Goal: Task Accomplishment & Management: Manage account settings

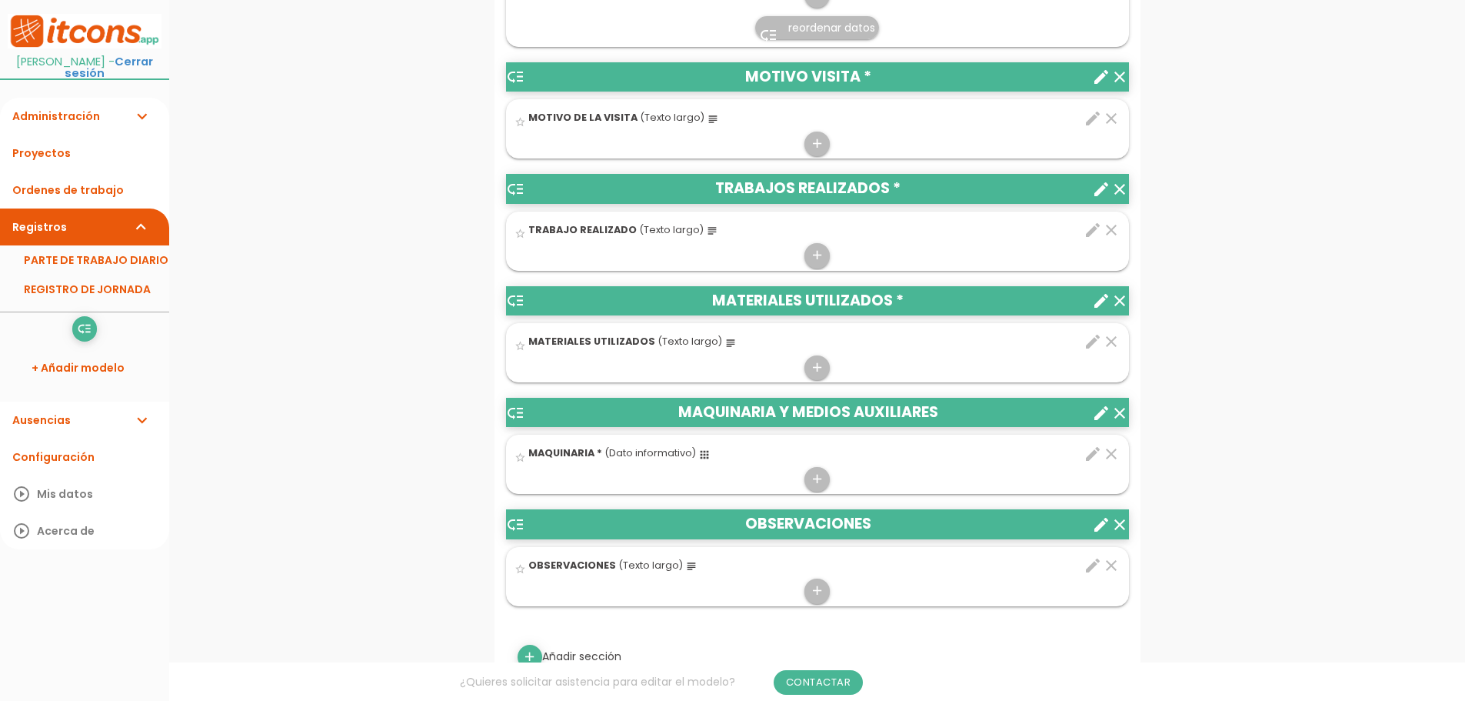
scroll to position [769, 0]
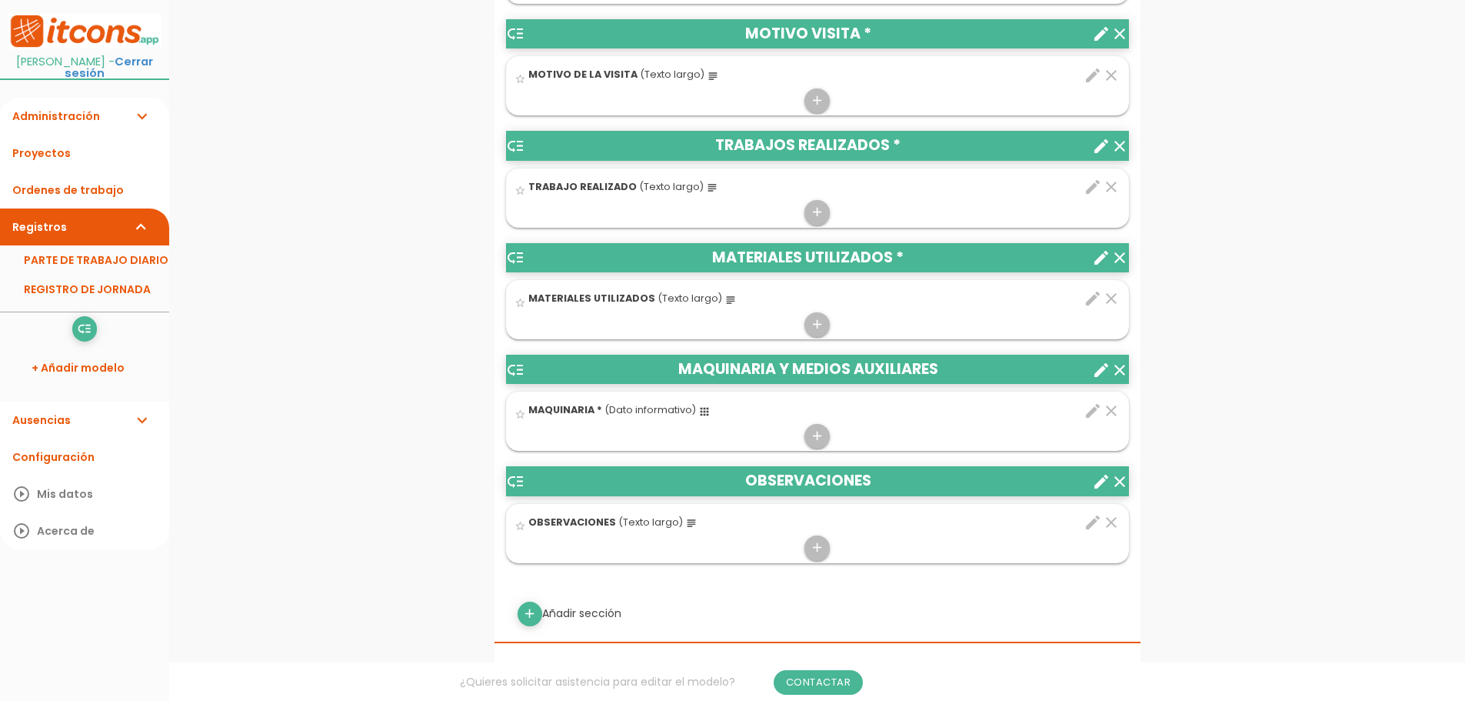
click at [725, 299] on icon "subject" at bounding box center [731, 300] width 12 height 12
click at [0, 0] on input "star_border" at bounding box center [0, 0] width 0 height 0
click at [1094, 297] on icon "edit" at bounding box center [1093, 298] width 18 height 18
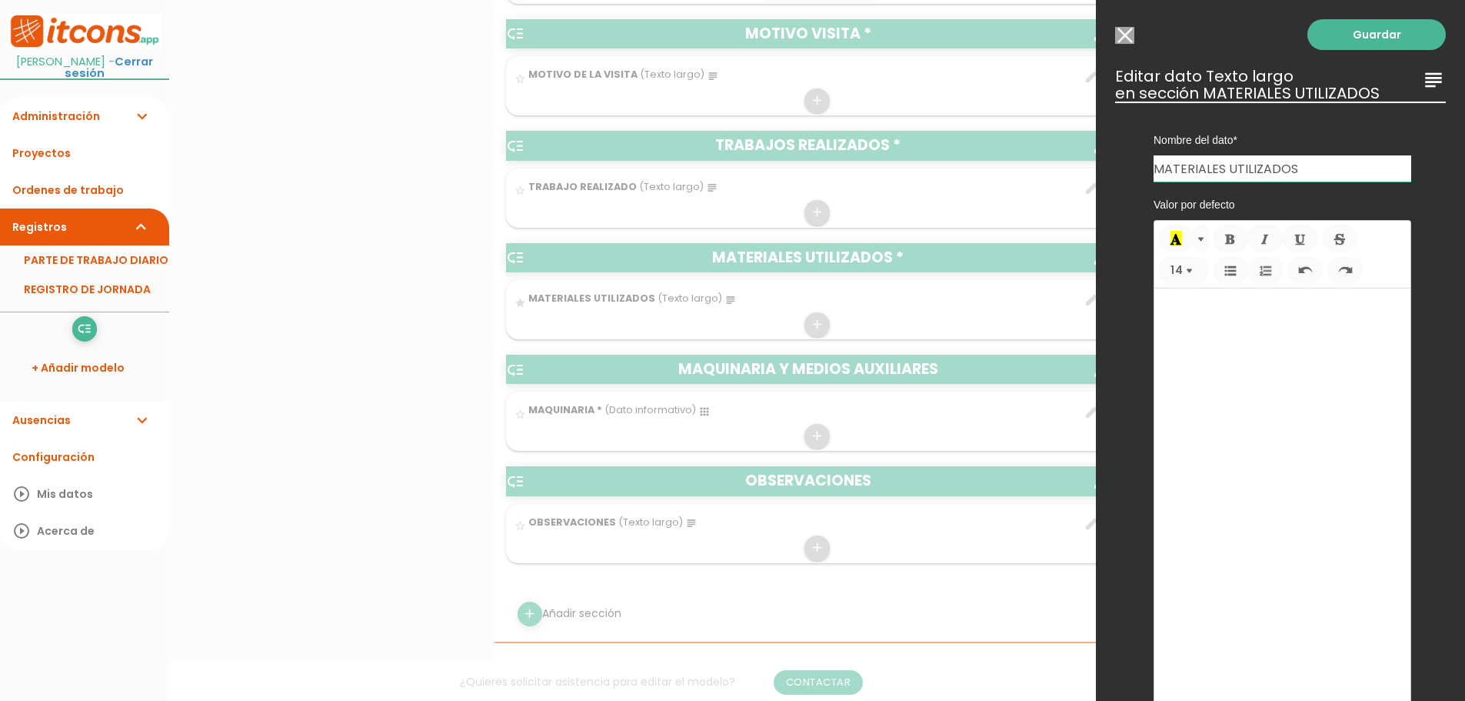
click at [1421, 84] on icon "subject" at bounding box center [1433, 80] width 25 height 25
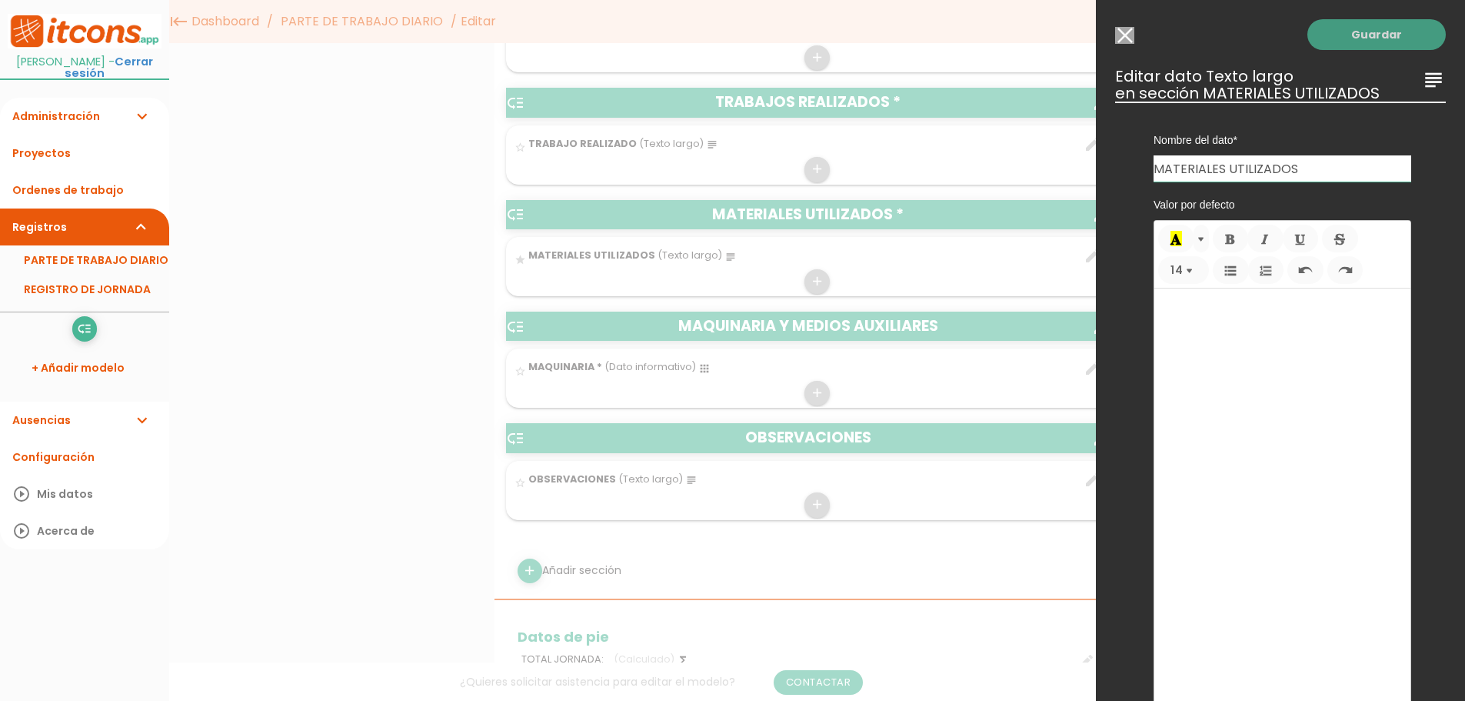
click at [1371, 35] on link "Guardar" at bounding box center [1377, 34] width 138 height 31
click at [1364, 35] on link "Guardar" at bounding box center [1377, 34] width 138 height 31
click at [1449, 328] on div "Guardar ESCOGE EL TIPO DE DATO looks_one NÚMERO format_color_text TEXTO access_…" at bounding box center [1280, 350] width 369 height 701
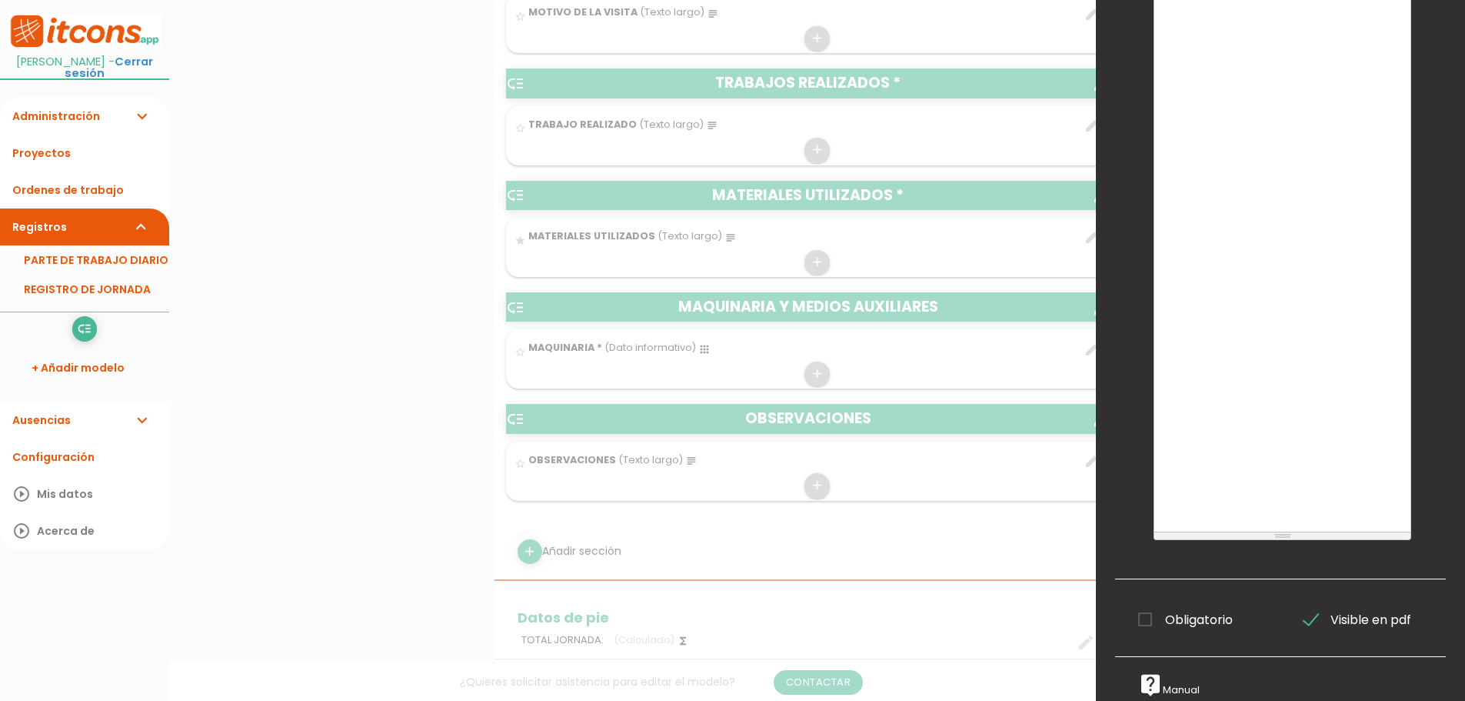
scroll to position [923, 0]
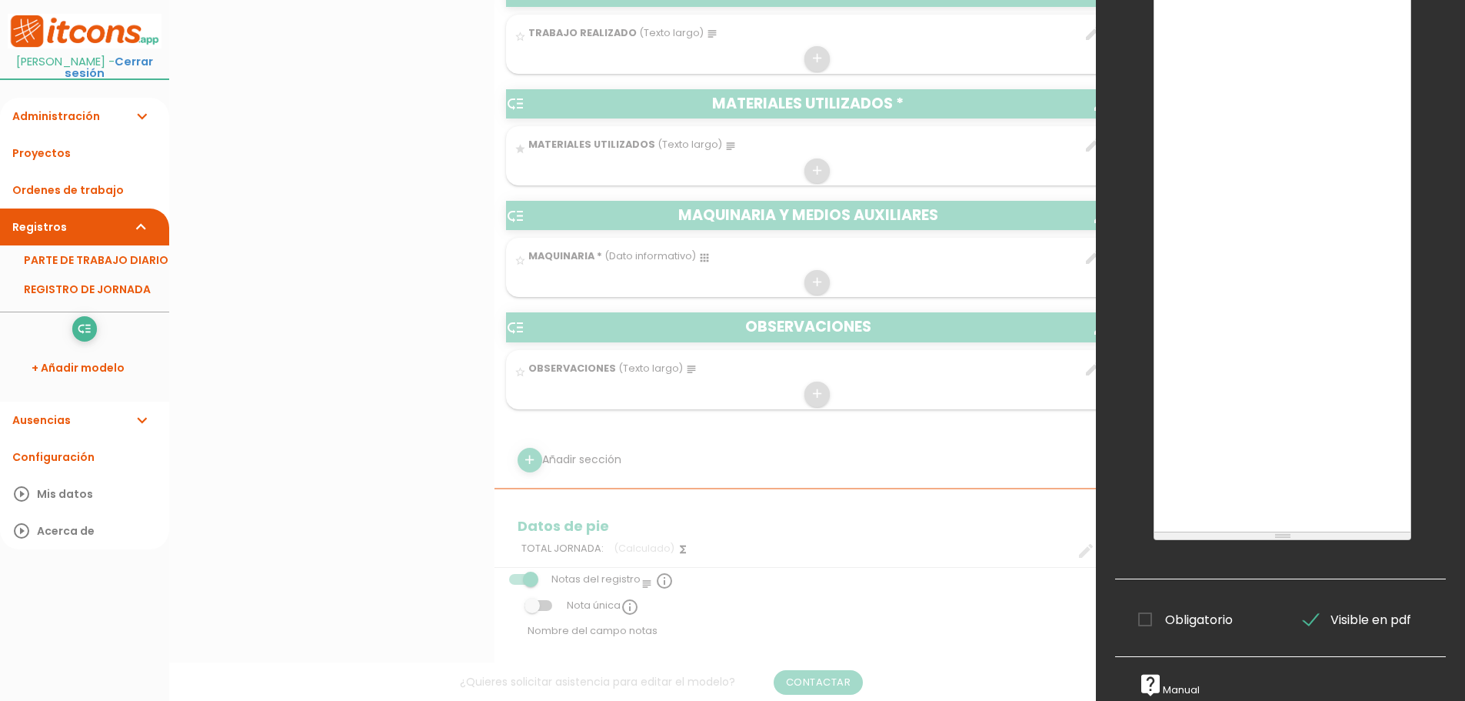
click at [1304, 610] on span "Visible en pdf" at bounding box center [1358, 619] width 108 height 19
click at [0, 0] on input "Visible en pdf" at bounding box center [0, 0] width 0 height 0
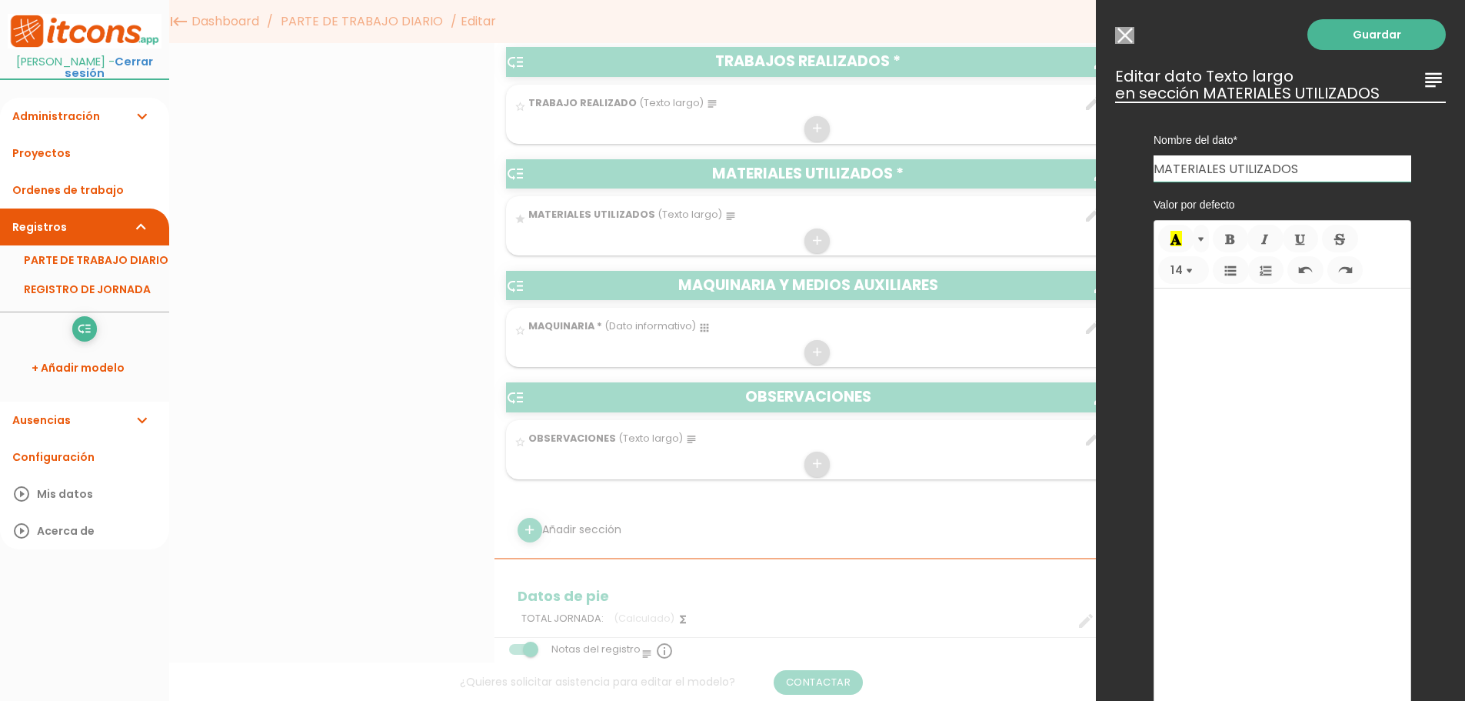
scroll to position [692, 0]
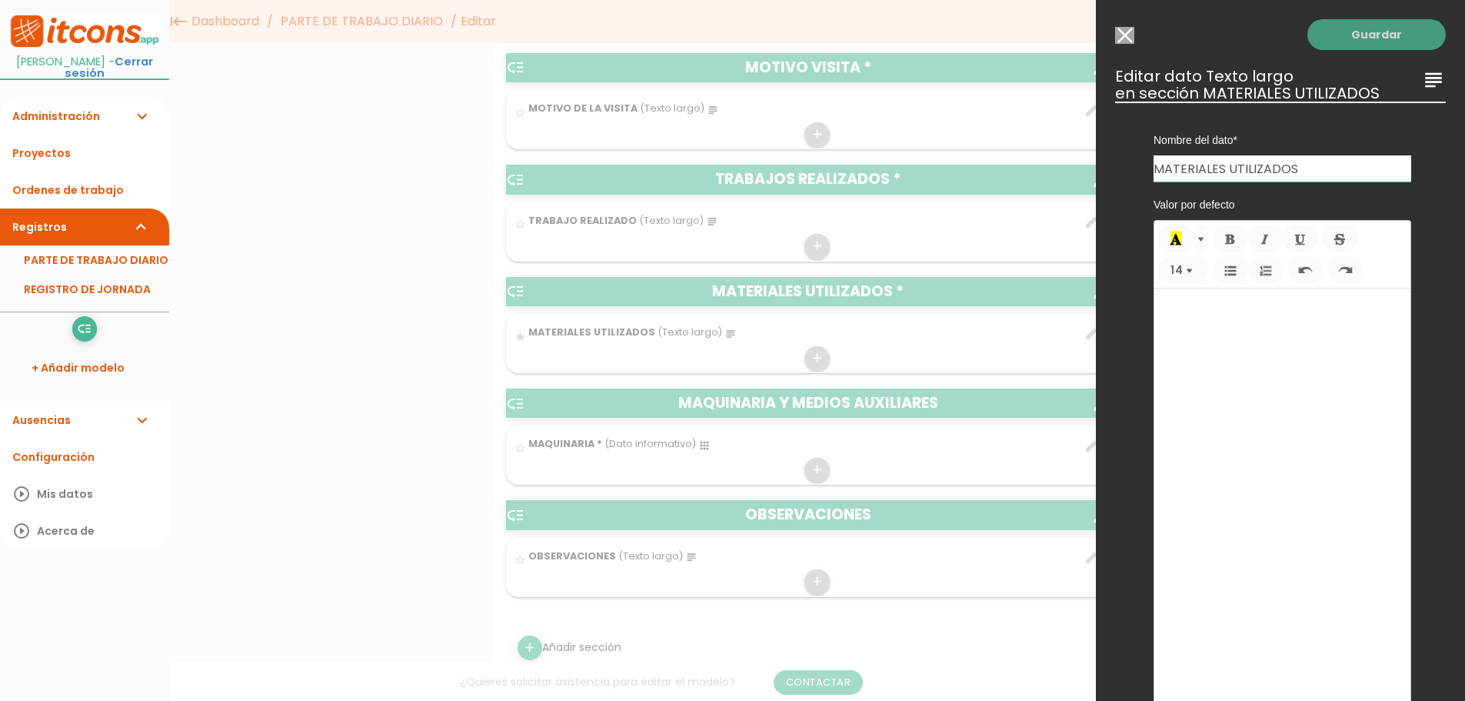
click at [1374, 41] on link "Guardar" at bounding box center [1377, 34] width 138 height 31
click at [1337, 18] on div "Guardar ESCOGE EL TIPO DE DATO looks_one NÚMERO format_color_text TEXTO access_…" at bounding box center [1280, 350] width 369 height 701
click at [1337, 20] on link "Guardar" at bounding box center [1377, 34] width 138 height 31
click at [327, 385] on div at bounding box center [732, 263] width 1465 height 876
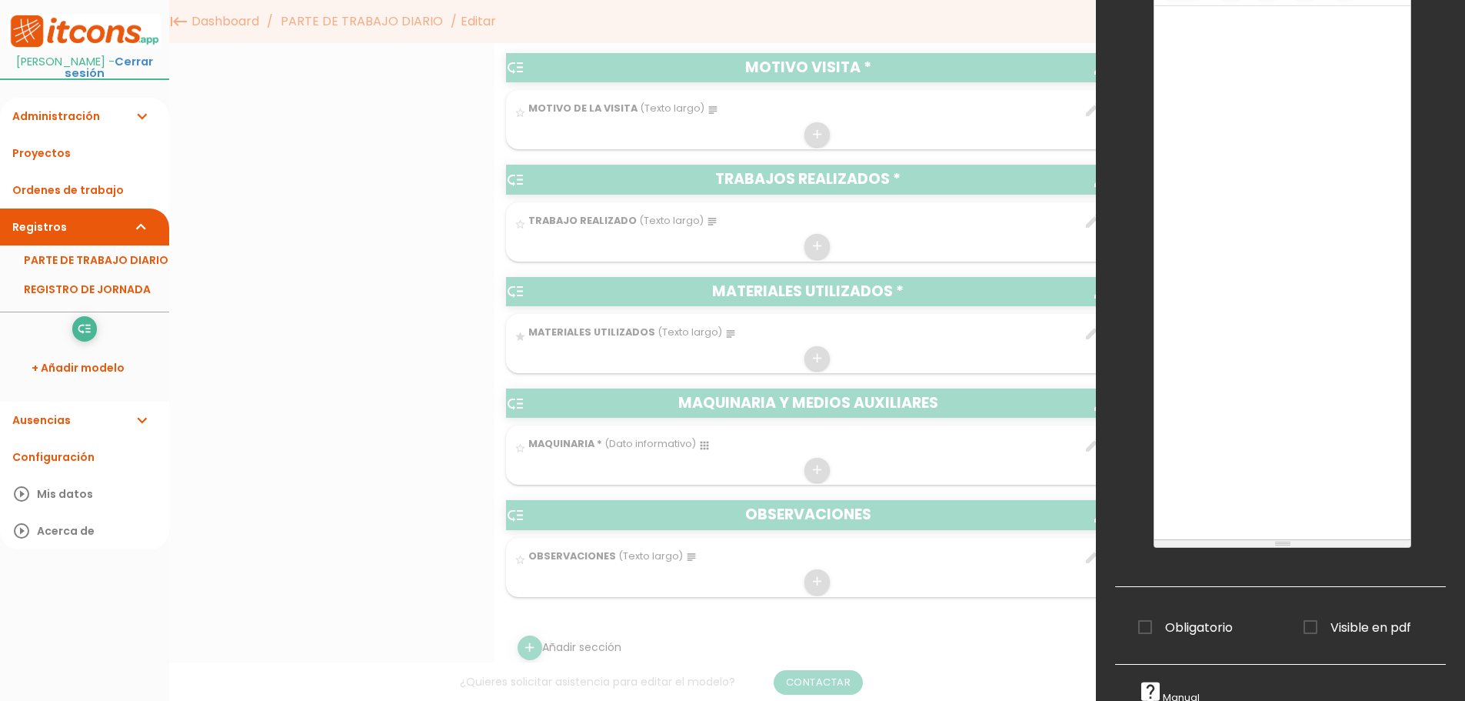
scroll to position [301, 0]
click at [1309, 610] on span "Visible en pdf" at bounding box center [1358, 619] width 108 height 19
click at [0, 0] on input "Visible en pdf" at bounding box center [0, 0] width 0 height 0
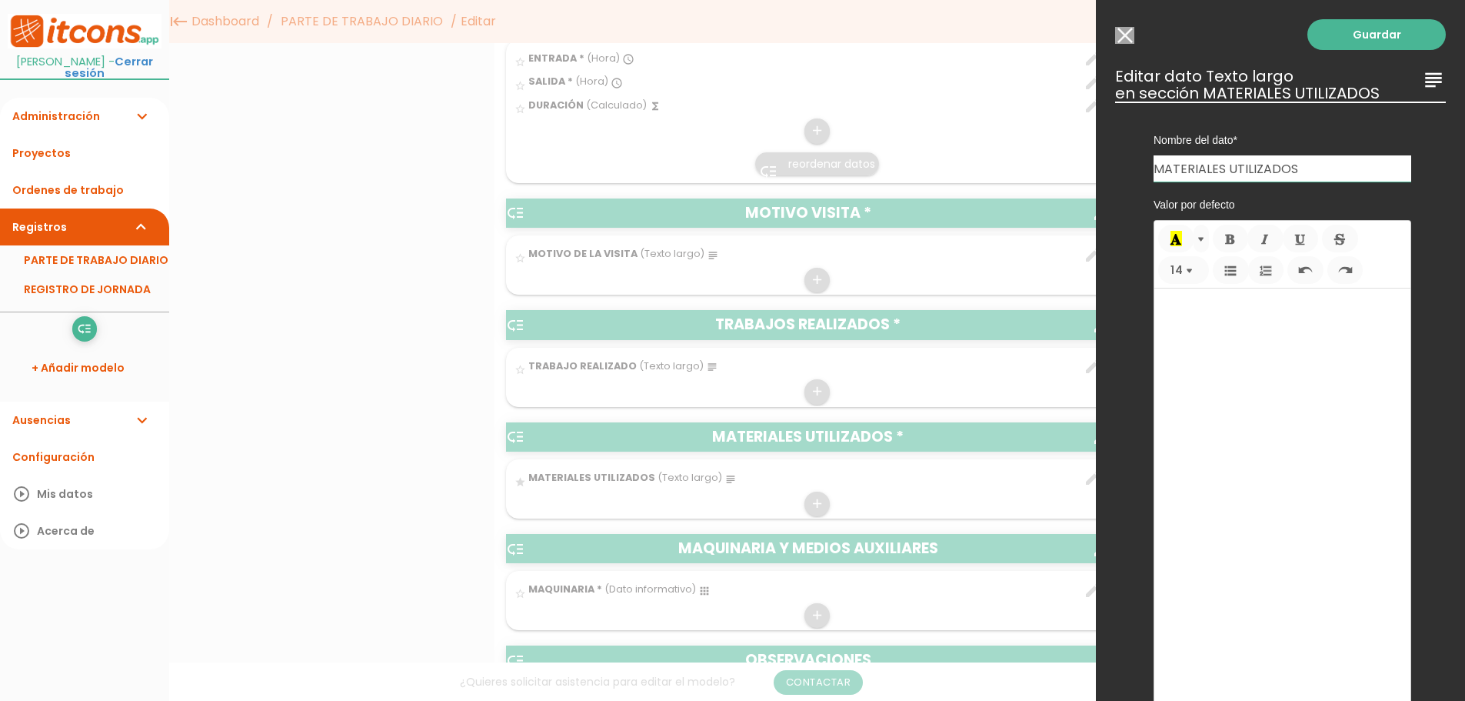
scroll to position [385, 0]
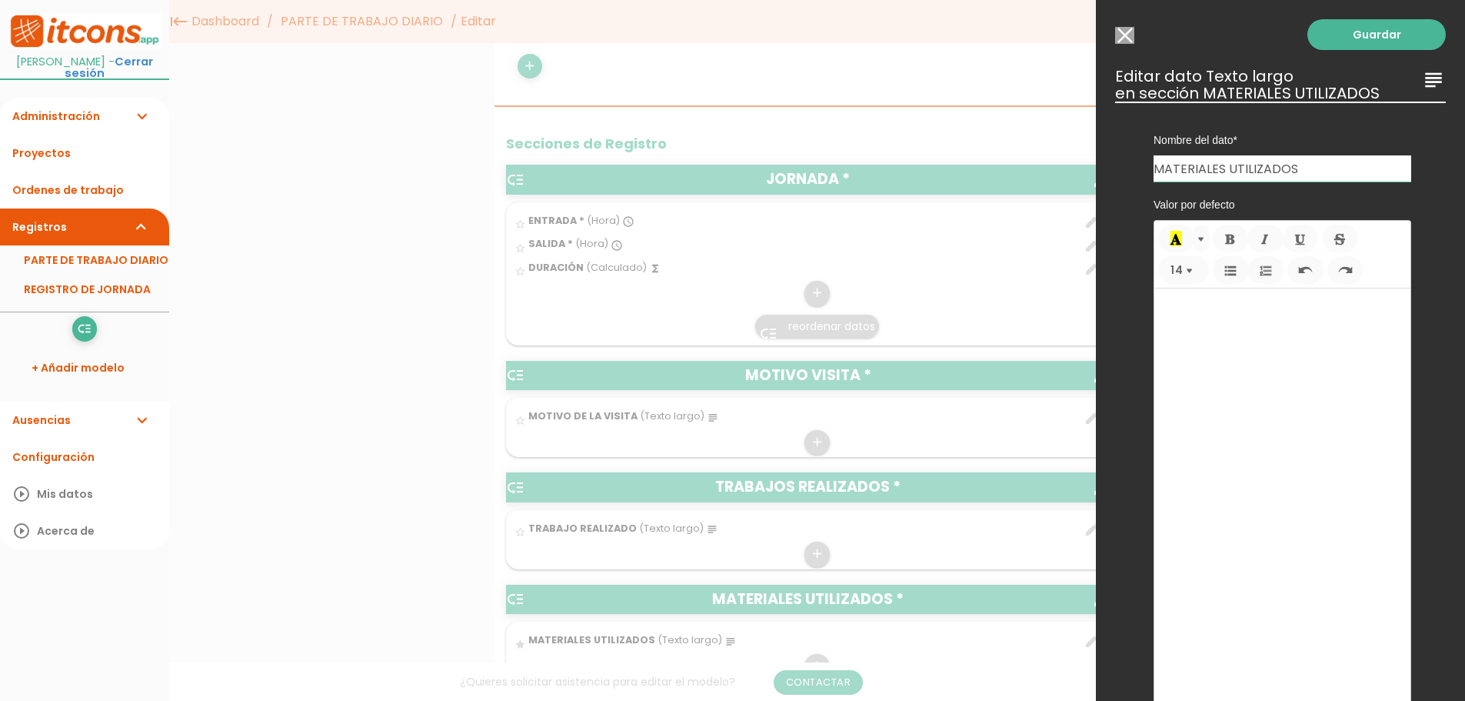
click at [1131, 32] on input "Modelo sin Ordenes de trabajo" at bounding box center [1124, 35] width 19 height 17
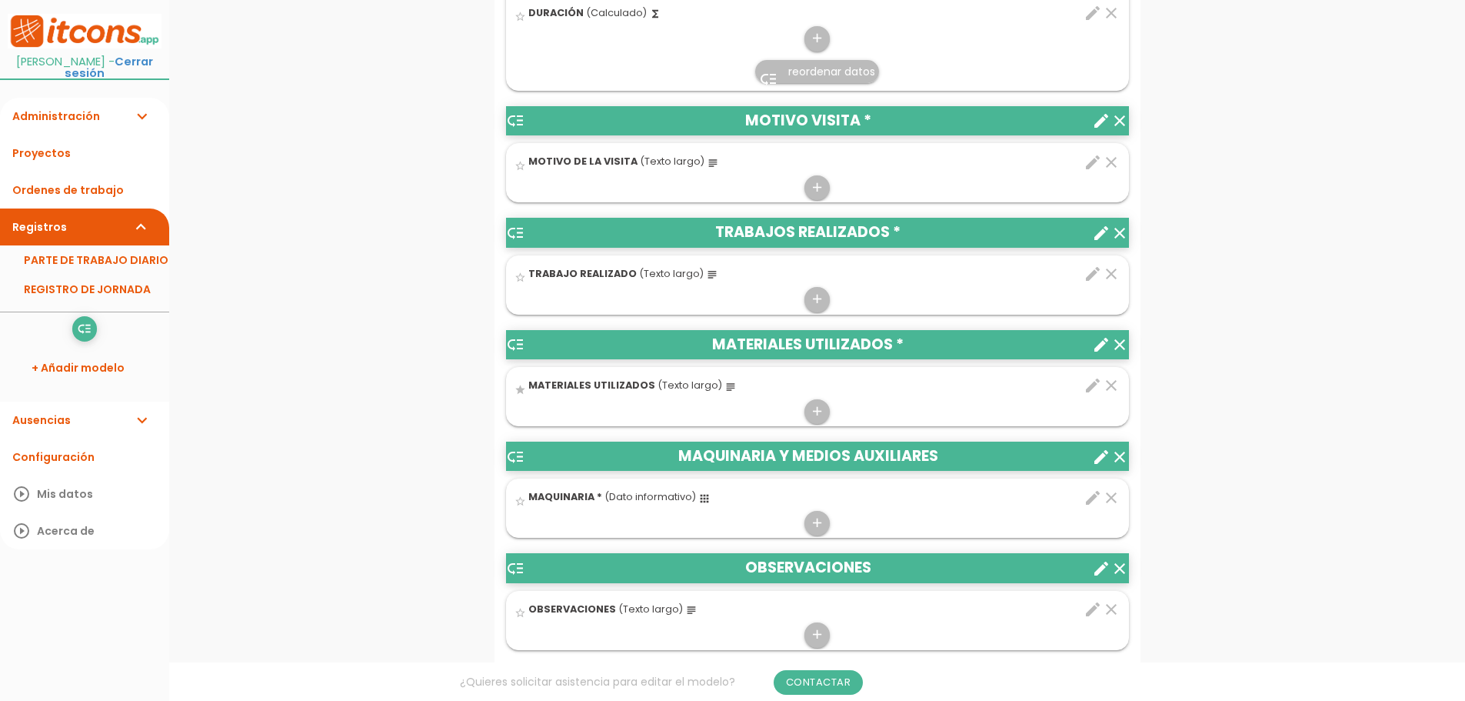
scroll to position [769, 0]
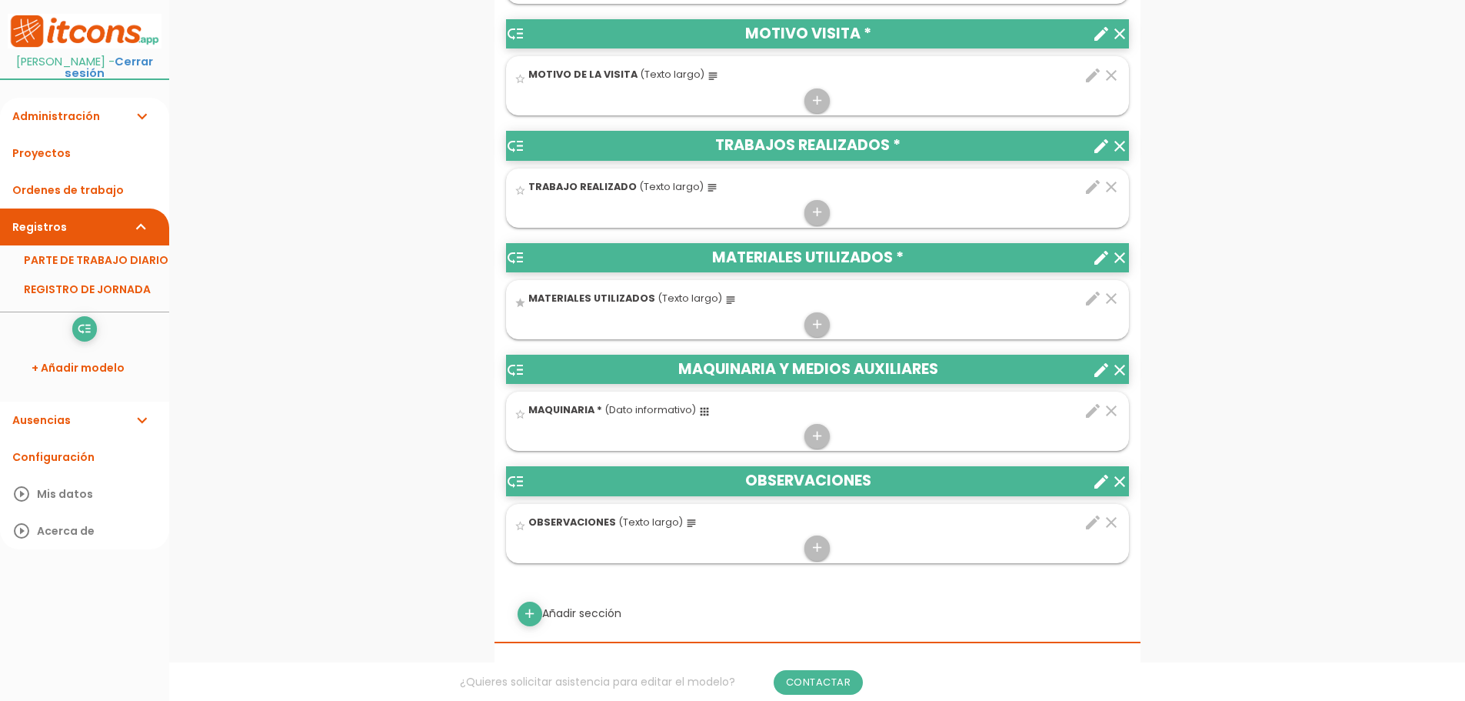
click at [1092, 411] on icon "edit" at bounding box center [1093, 410] width 18 height 18
select select "201"
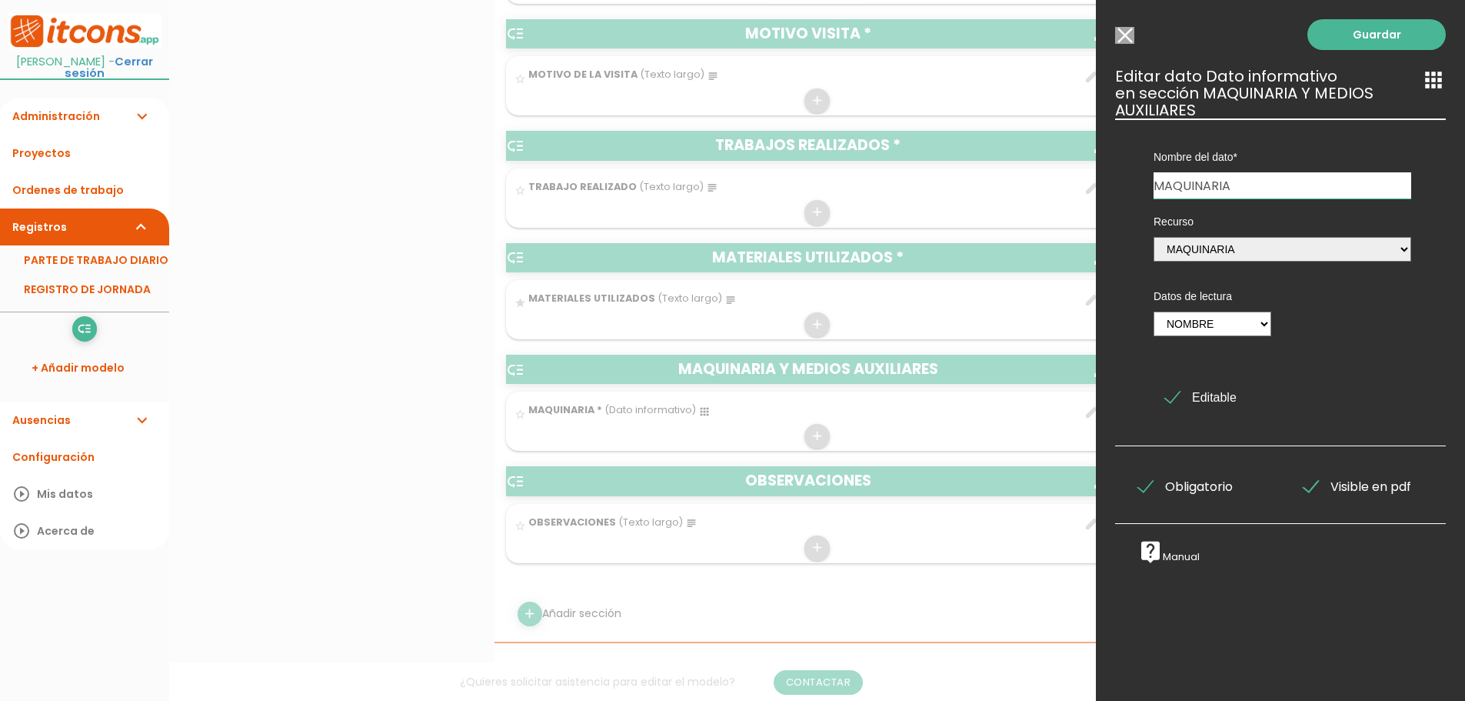
click at [1123, 37] on input "Modelo sin Ordenes de trabajo" at bounding box center [1124, 35] width 19 height 17
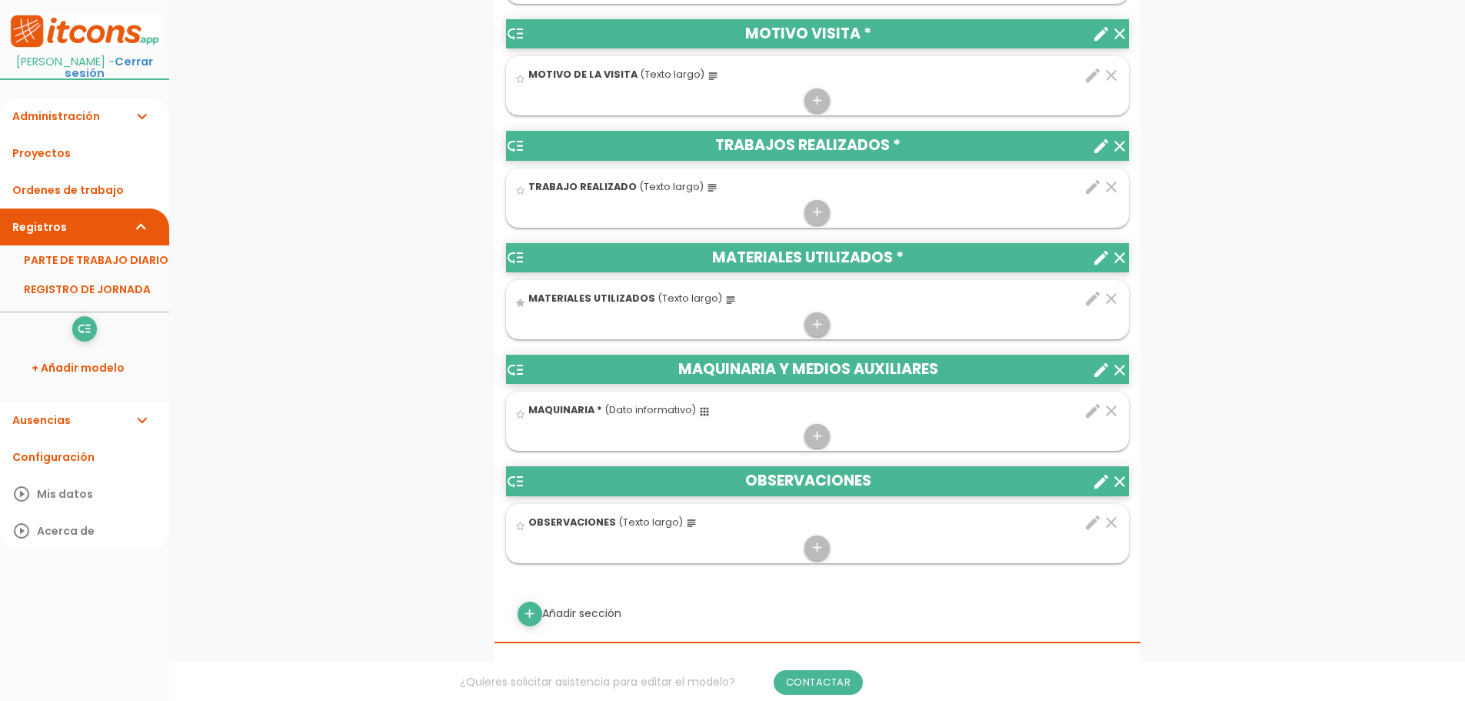
click at [1089, 298] on icon "edit" at bounding box center [1093, 298] width 18 height 18
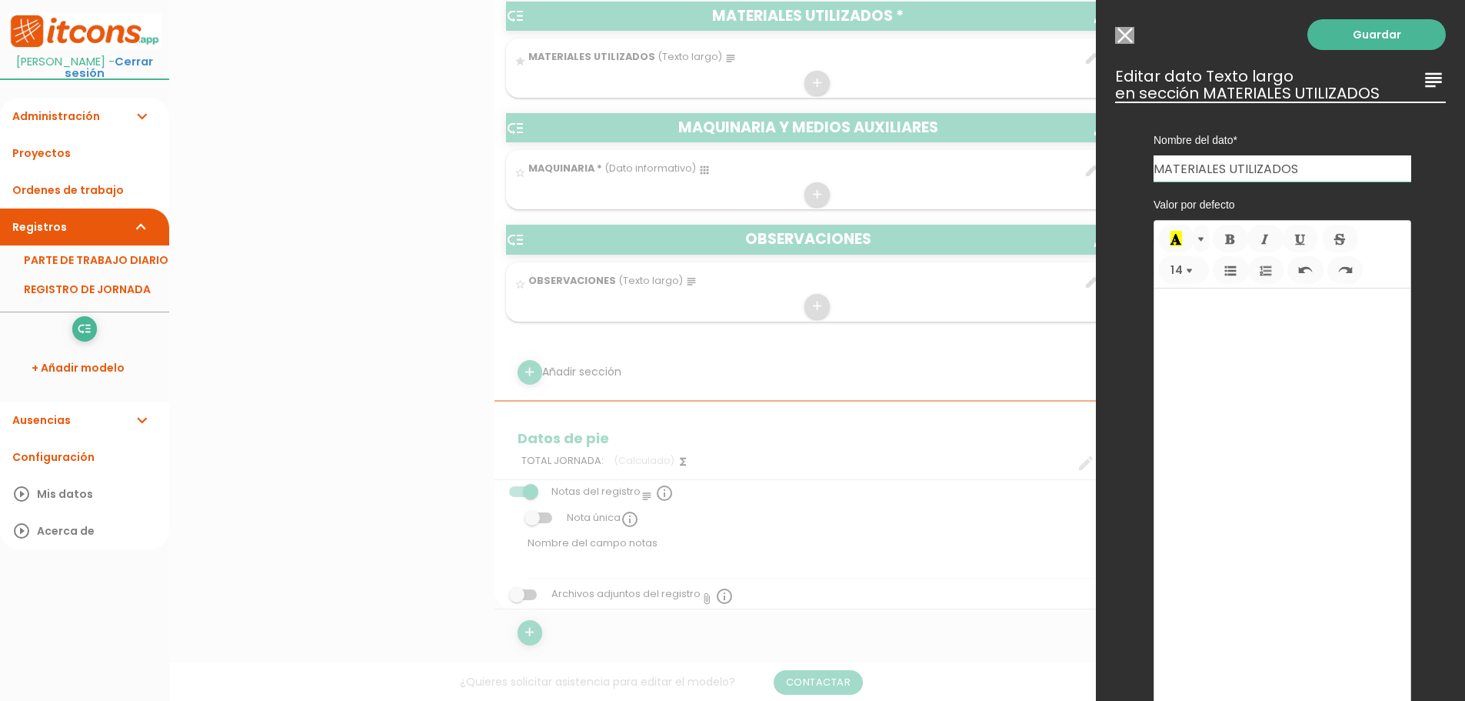
scroll to position [1000, 0]
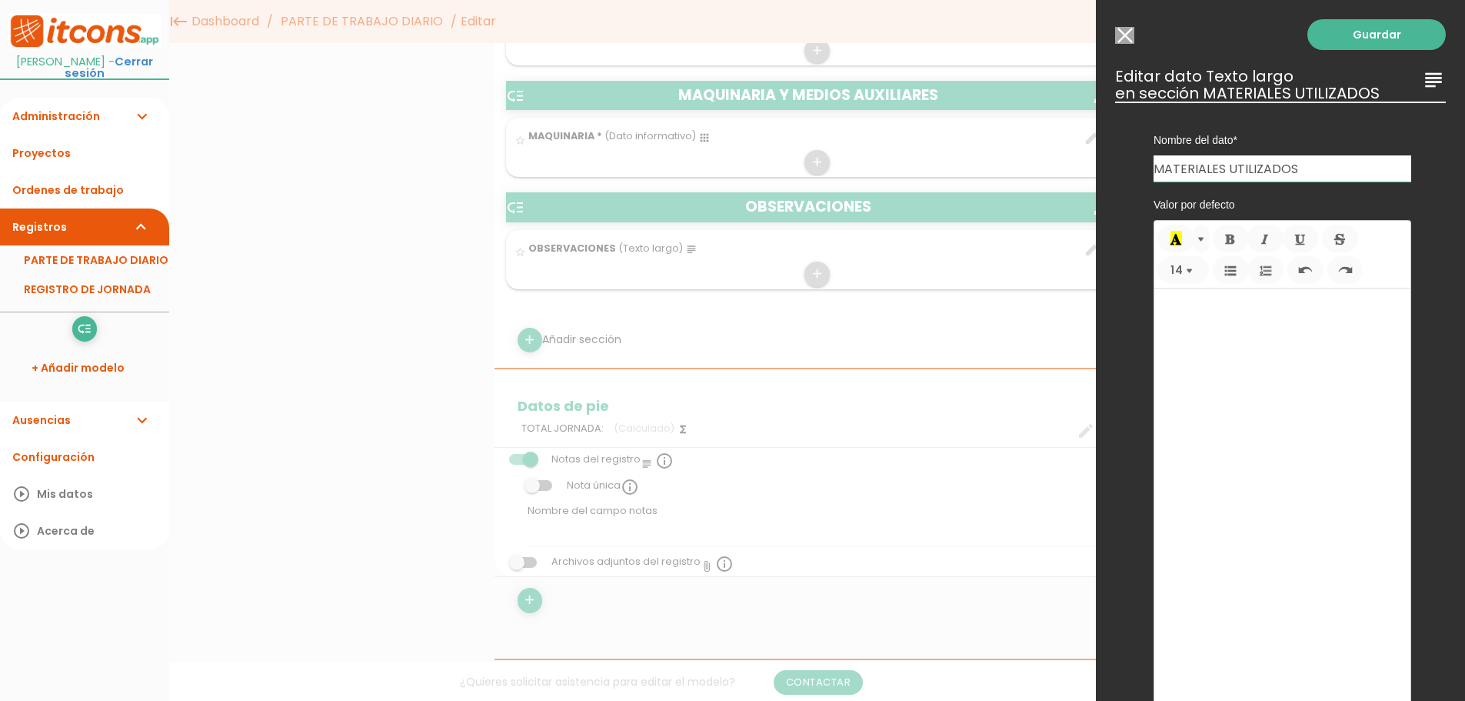
click at [1123, 32] on input "Modelo sin Ordenes de trabajo" at bounding box center [1124, 35] width 19 height 17
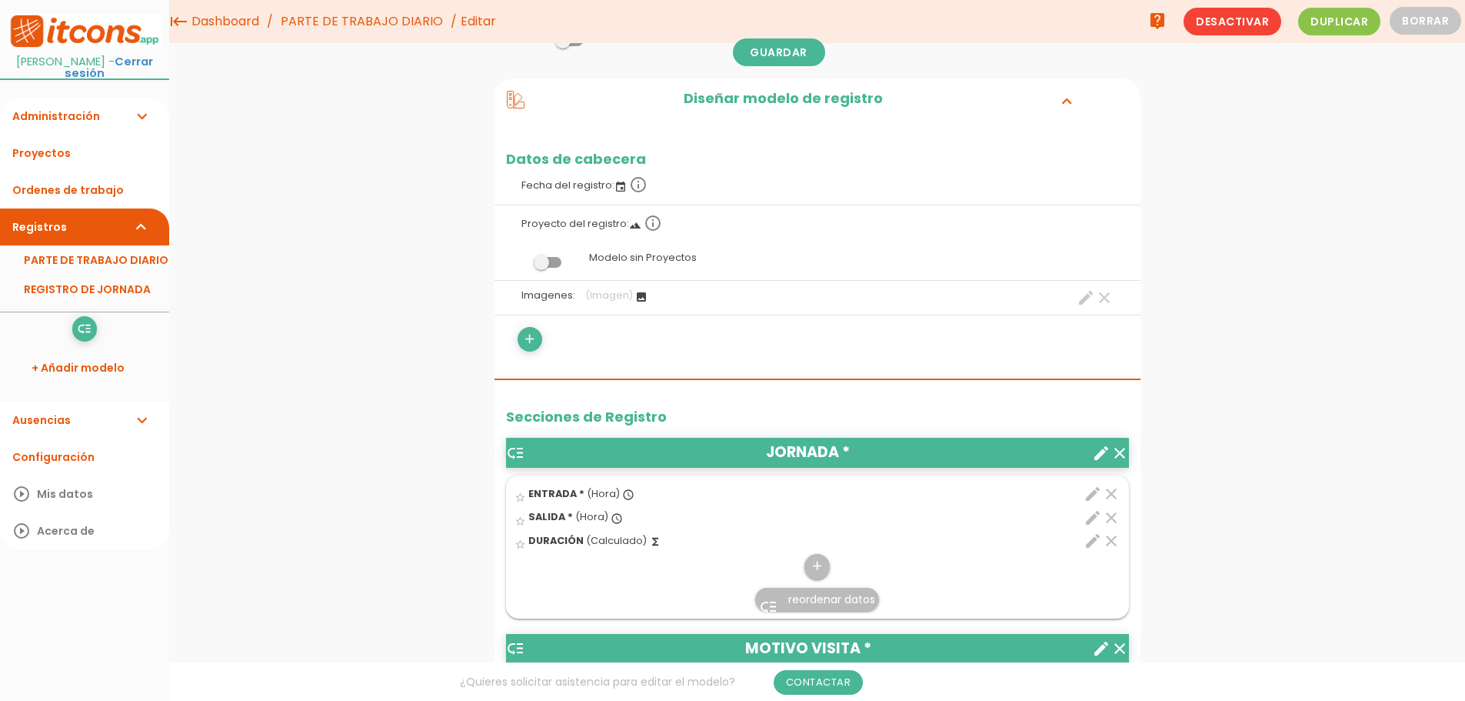
scroll to position [84, 0]
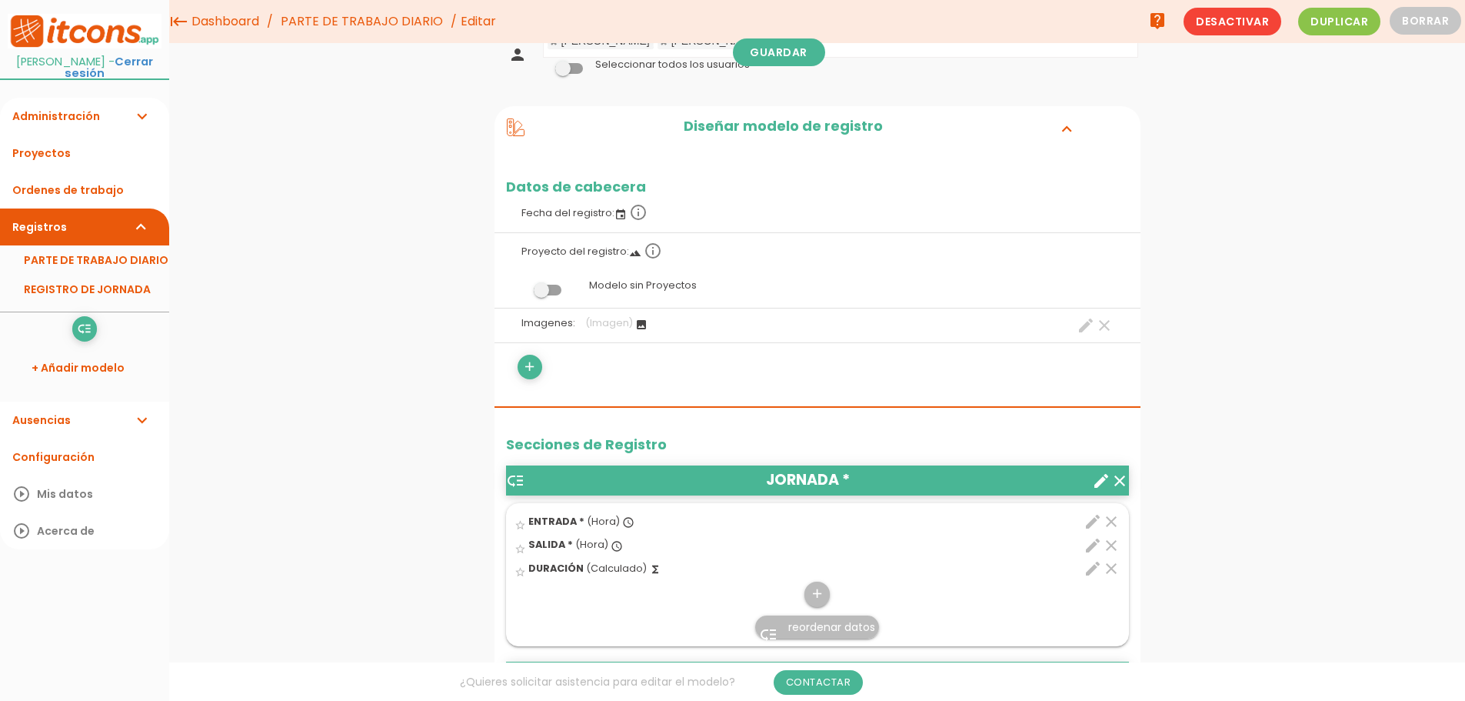
click at [548, 290] on span at bounding box center [548, 290] width 28 height 11
click at [521, 285] on input "checkbox" at bounding box center [521, 285] width 0 height 0
click at [551, 290] on span at bounding box center [548, 290] width 28 height 11
click at [521, 285] on input "checkbox" at bounding box center [521, 285] width 0 height 0
click at [631, 284] on label "Modelo sin Proyectos" at bounding box center [817, 285] width 623 height 29
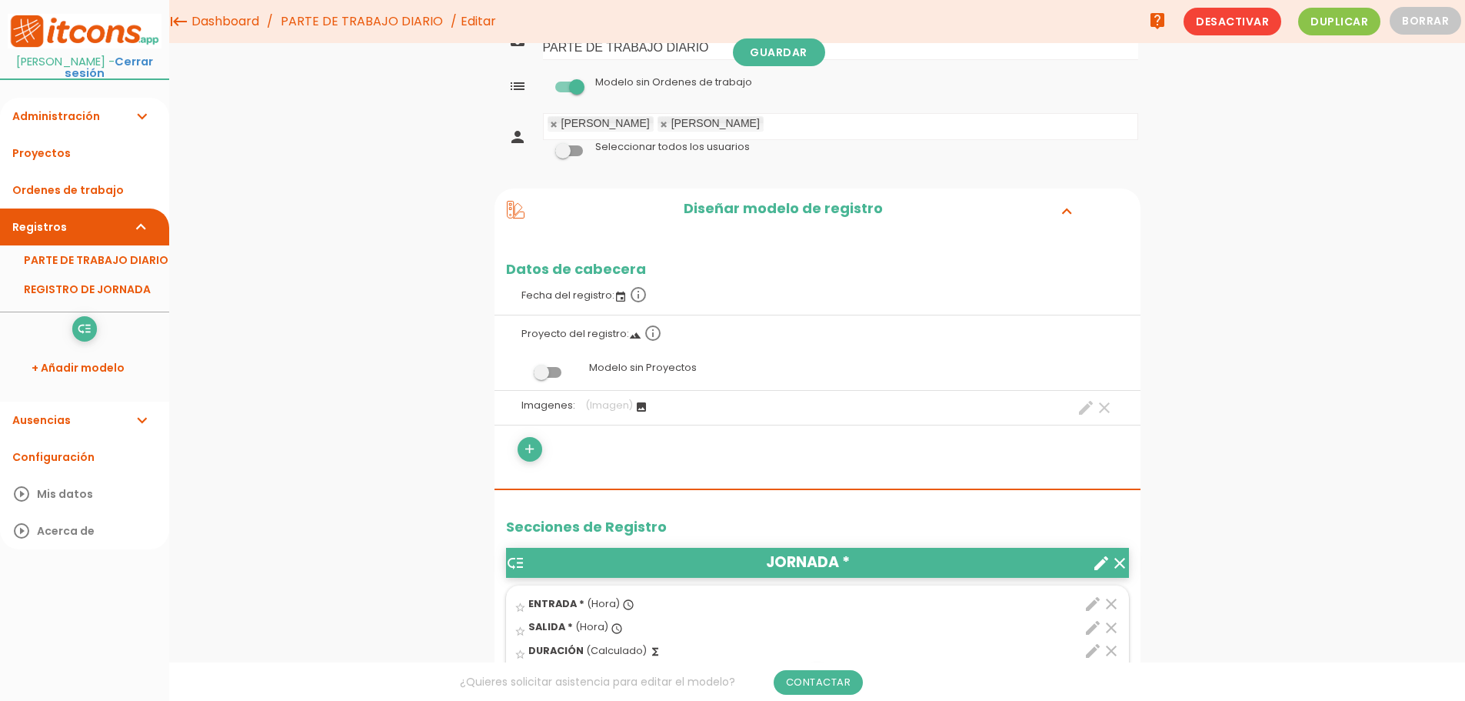
scroll to position [0, 0]
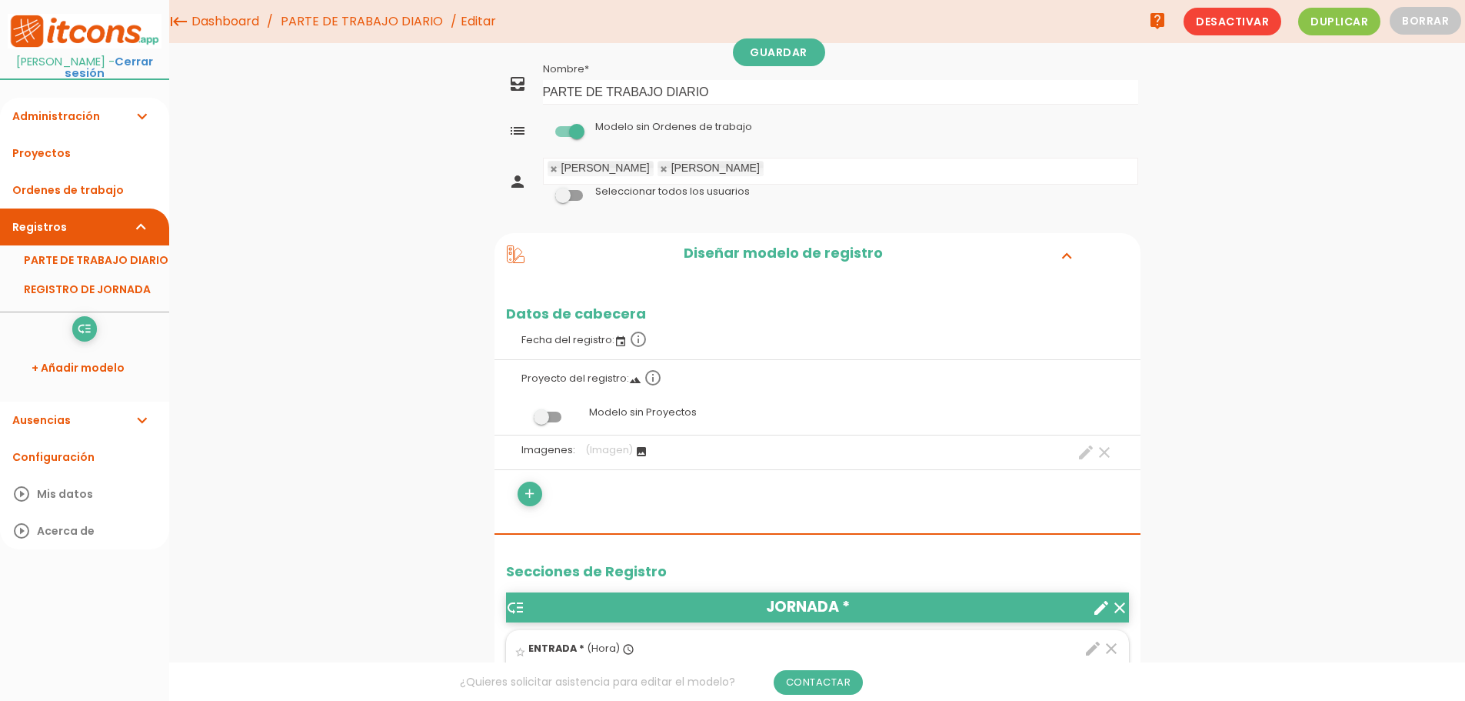
click at [571, 198] on span at bounding box center [569, 195] width 28 height 11
click at [543, 192] on input "checkbox" at bounding box center [543, 192] width 0 height 0
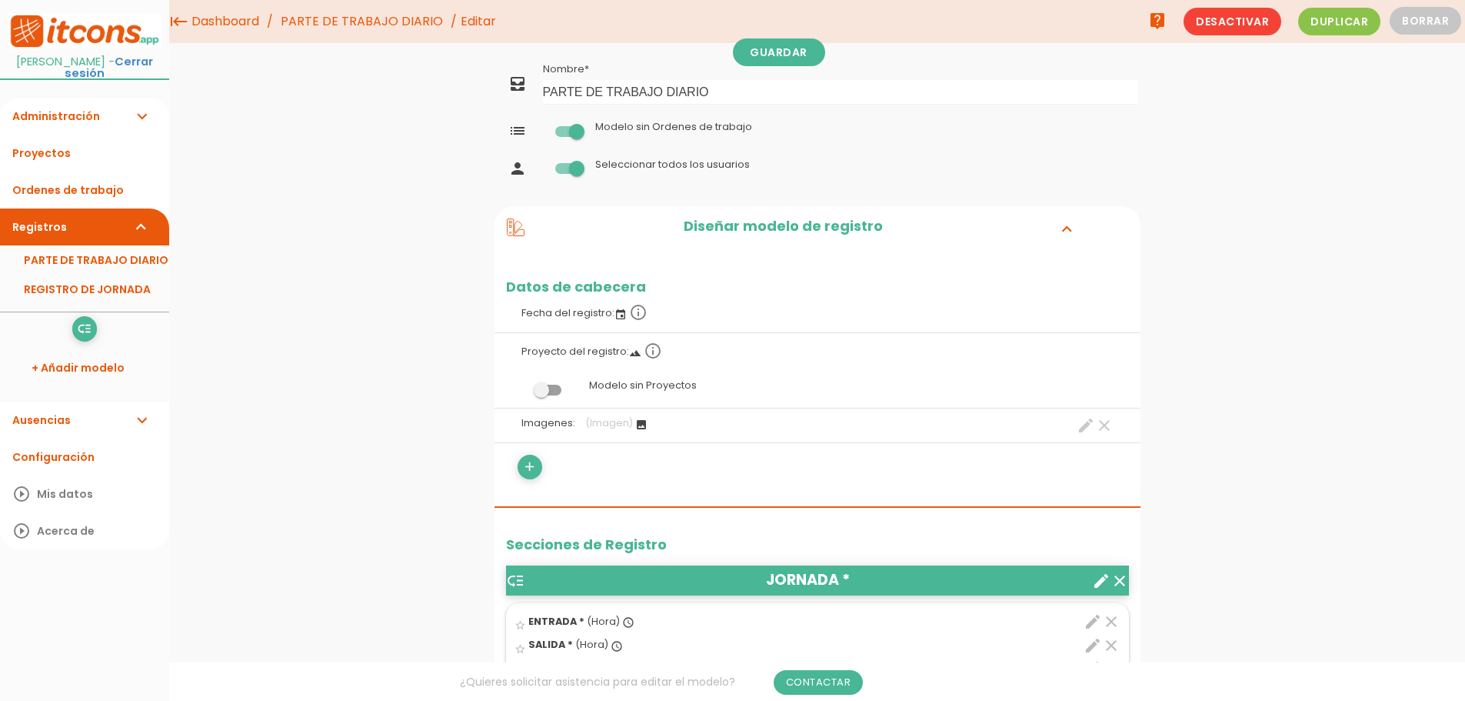
click at [519, 232] on icon at bounding box center [516, 227] width 18 height 18
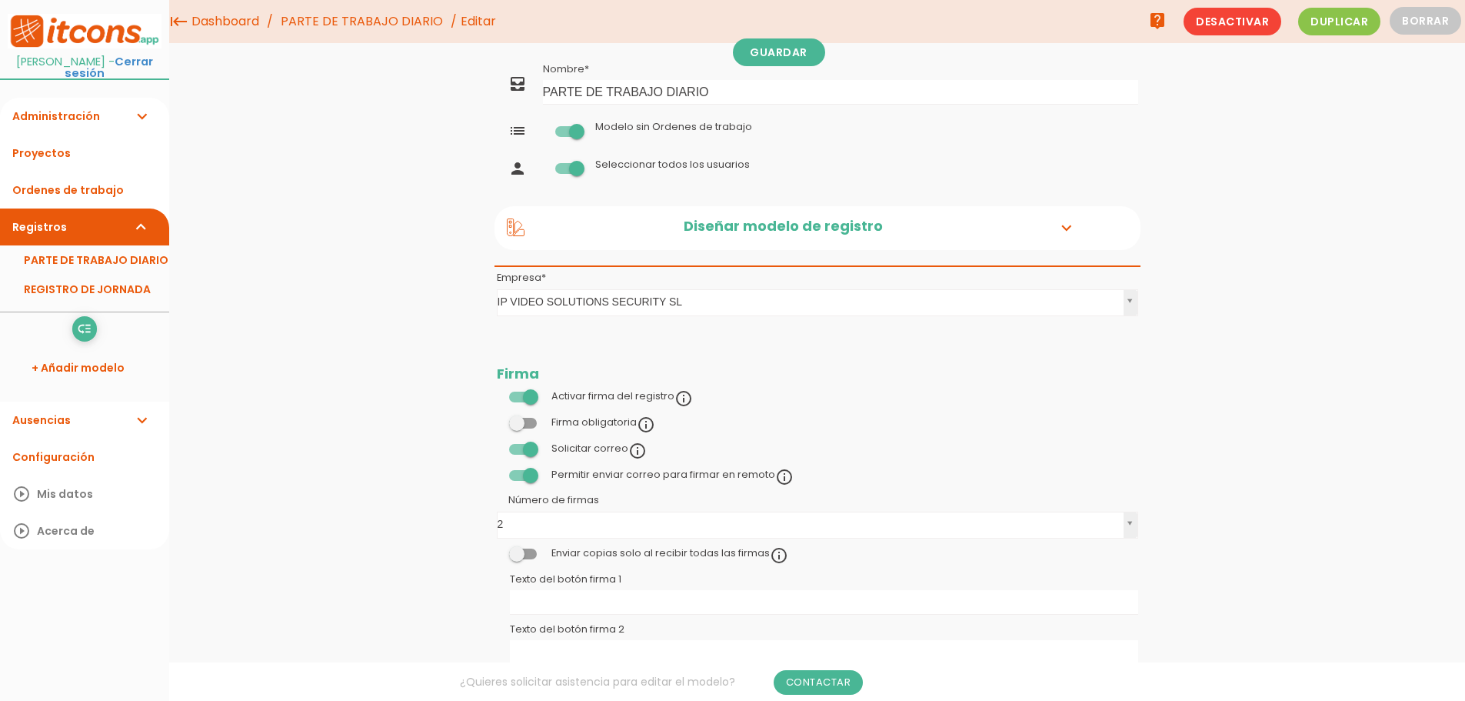
click at [519, 232] on icon at bounding box center [516, 227] width 18 height 18
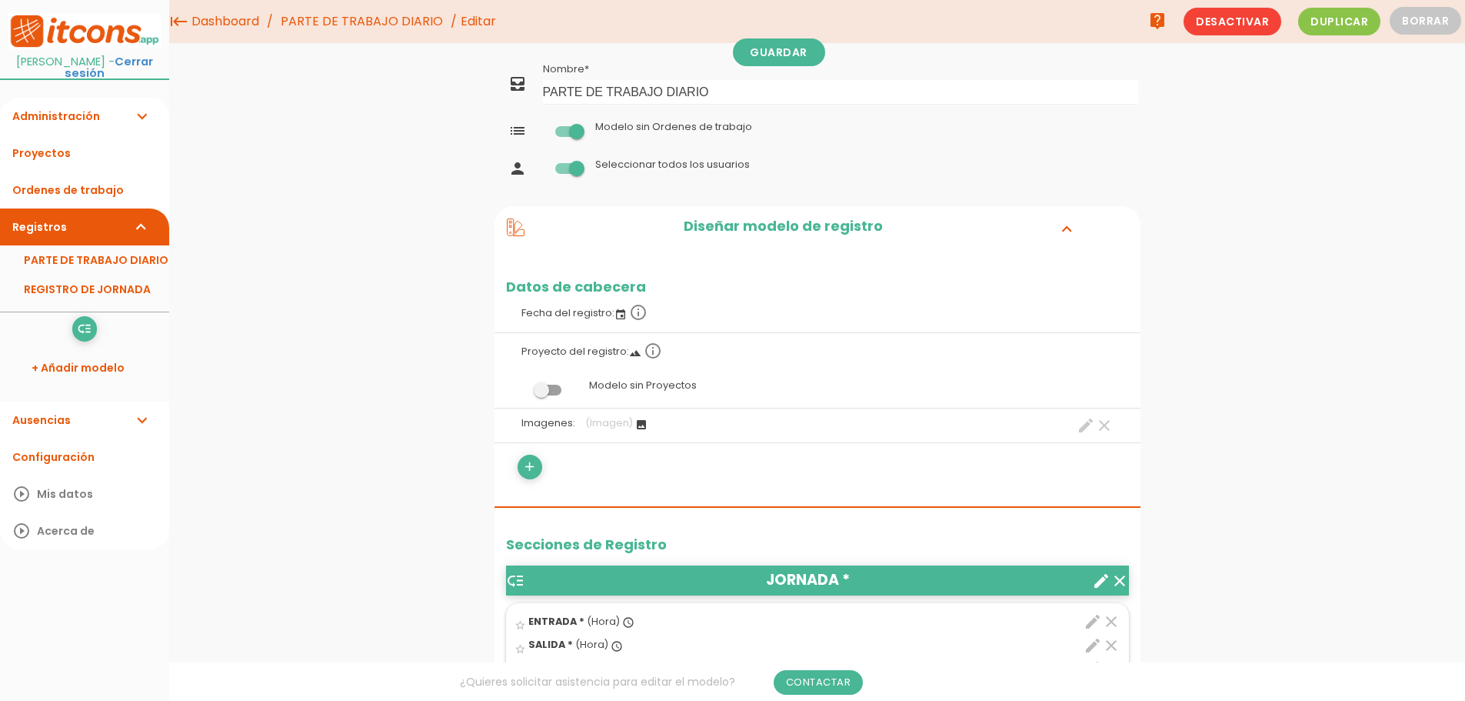
click at [546, 391] on span at bounding box center [548, 390] width 28 height 11
click at [521, 385] on input "checkbox" at bounding box center [521, 385] width 0 height 0
click at [550, 392] on span at bounding box center [548, 390] width 28 height 11
click at [521, 385] on input "checkbox" at bounding box center [521, 385] width 0 height 0
click at [788, 44] on link "Guardar" at bounding box center [779, 52] width 92 height 28
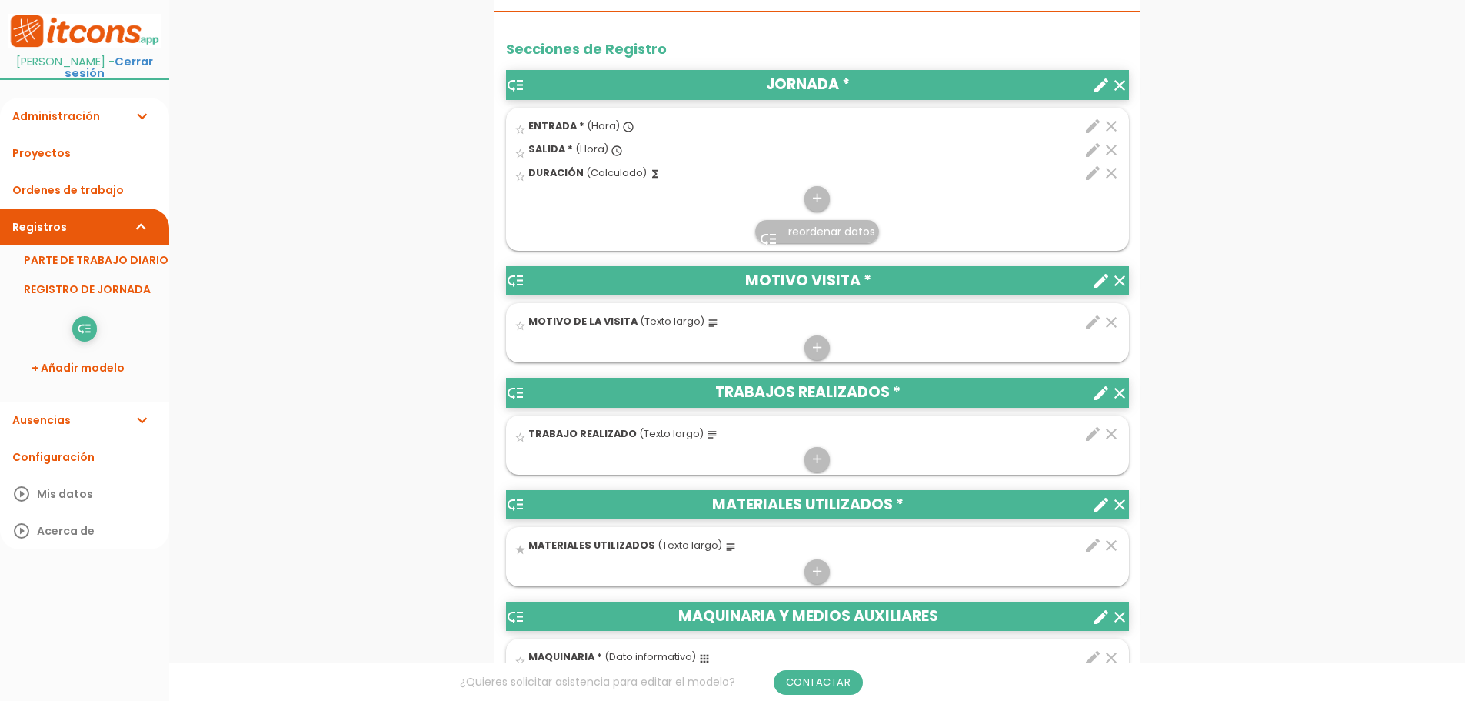
scroll to position [538, 0]
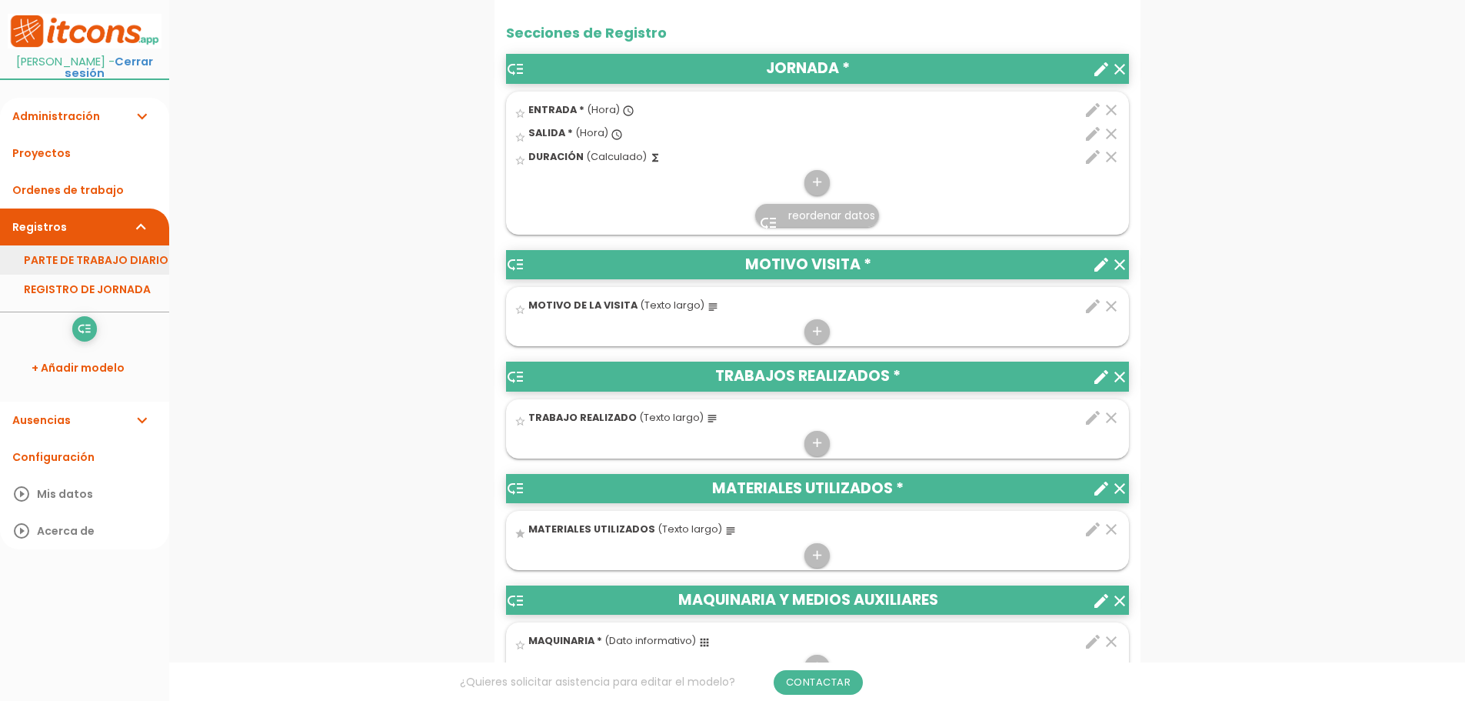
click at [96, 250] on link "PARTE DE TRABAJO DIARIO" at bounding box center [84, 259] width 169 height 29
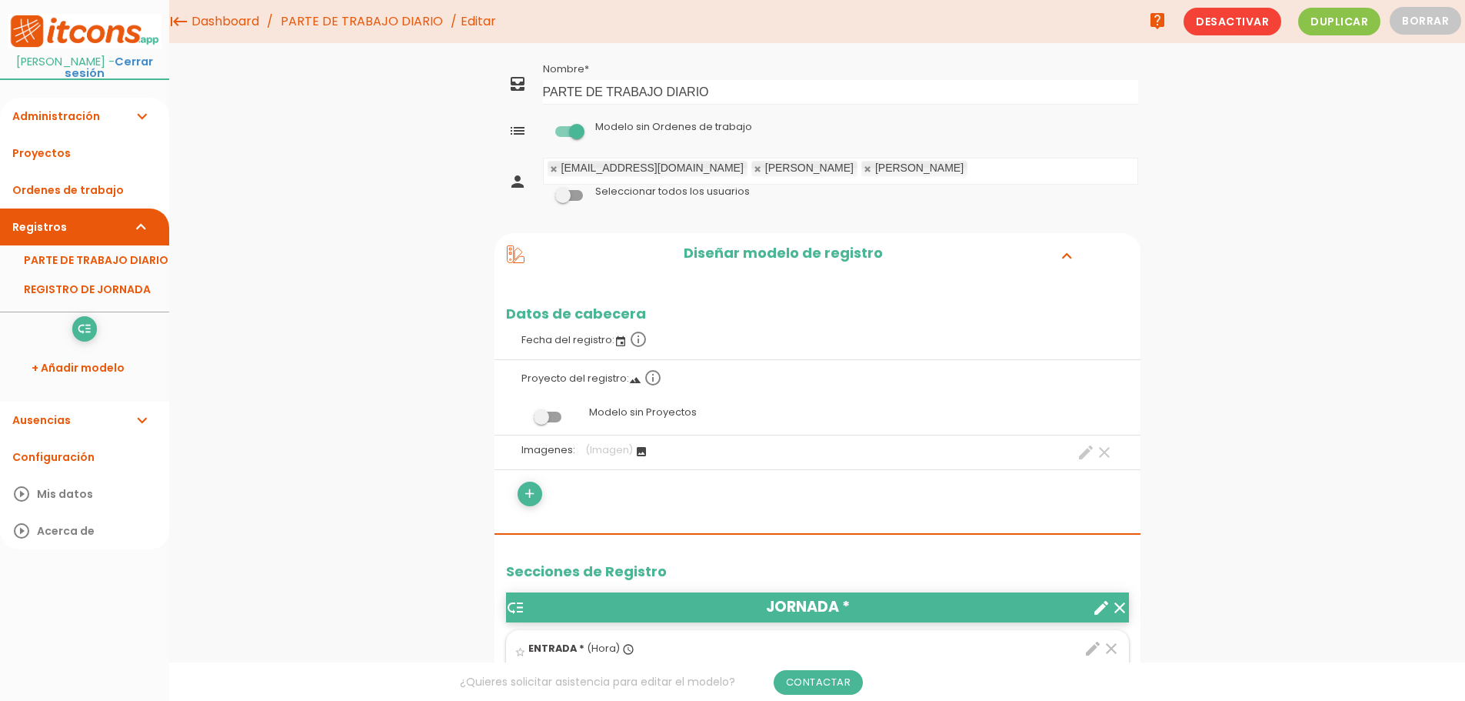
click at [551, 169] on link at bounding box center [554, 169] width 9 height 10
click at [779, 54] on link "Guardar" at bounding box center [779, 52] width 92 height 28
drag, startPoint x: 665, startPoint y: 93, endPoint x: 737, endPoint y: 93, distance: 71.5
click at [737, 93] on input "PARTE DE TRABAJO DIARIO" at bounding box center [840, 92] width 595 height 25
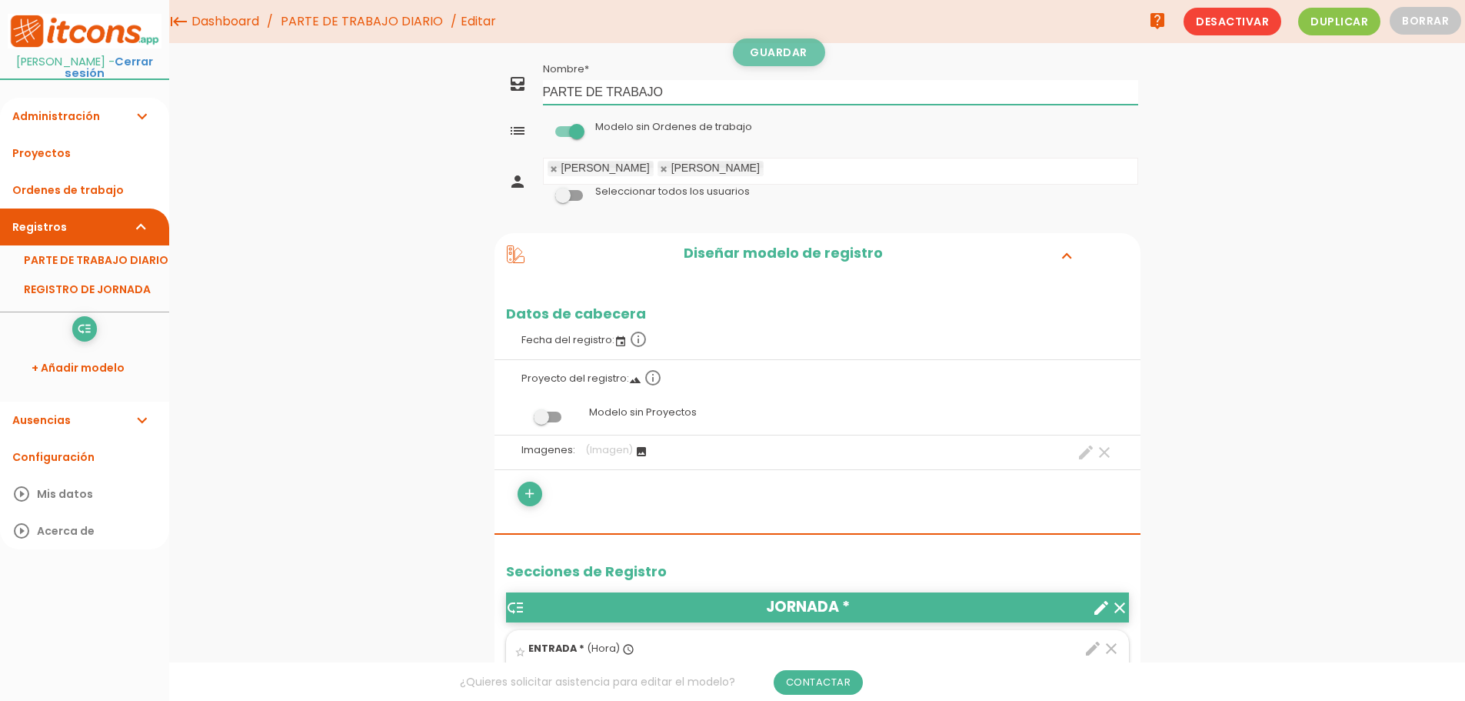
type input "PARTE DE TRABAJO"
click at [752, 49] on link "Guardar" at bounding box center [779, 52] width 92 height 28
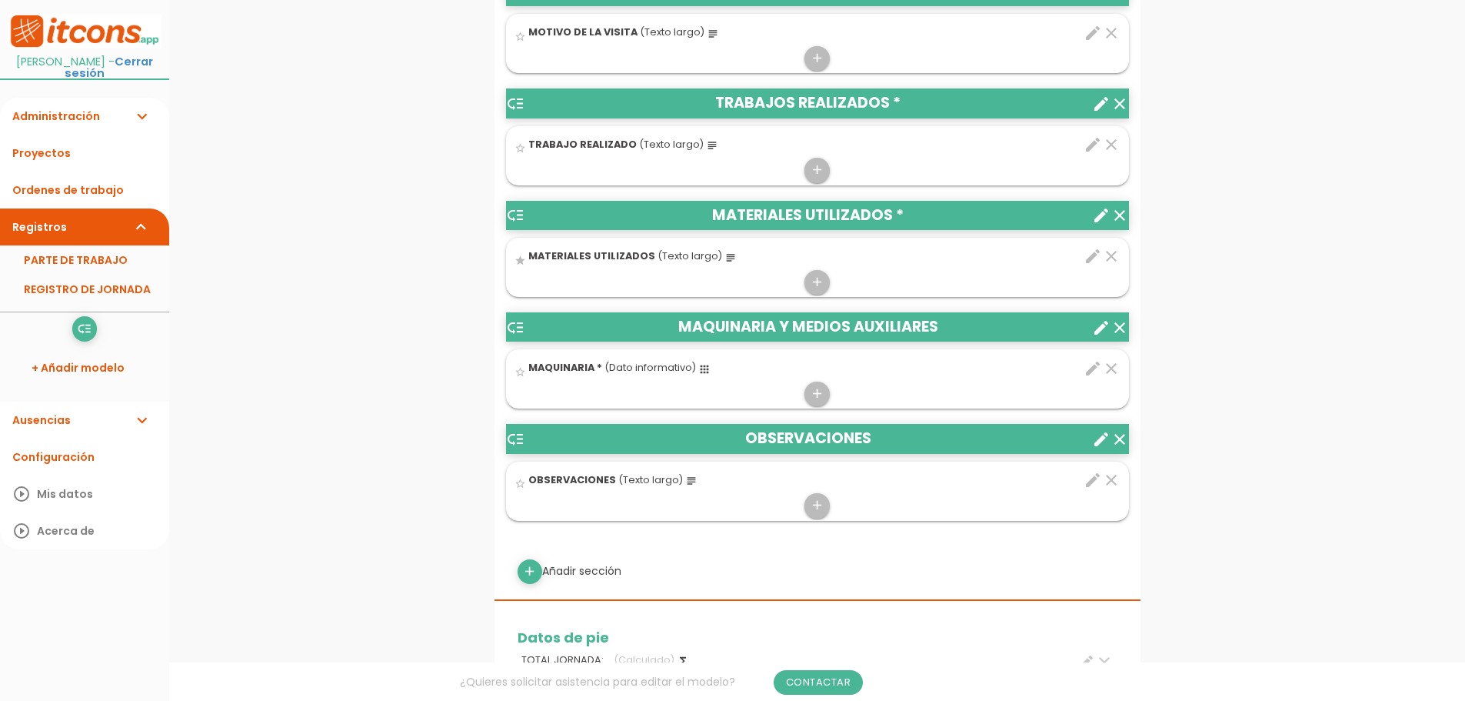
scroll to position [846, 0]
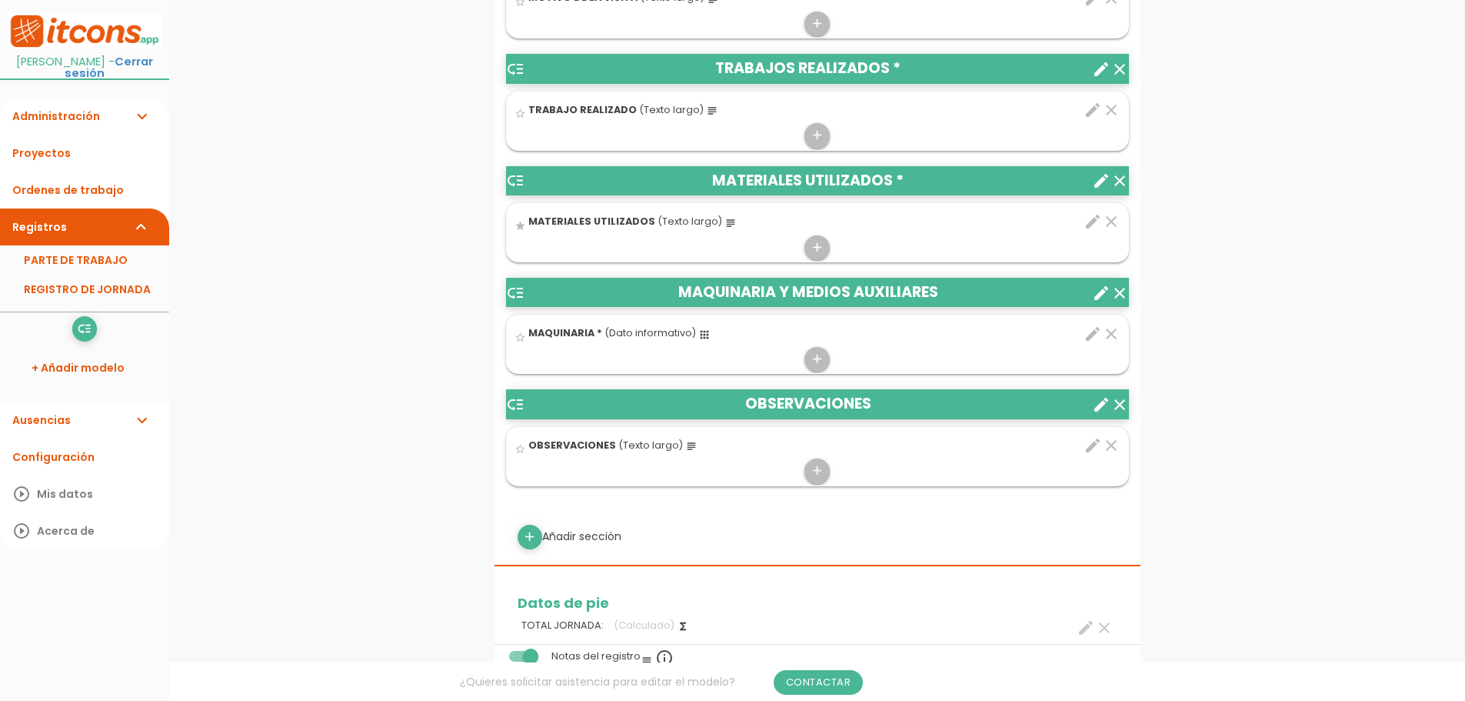
click at [1094, 222] on icon "edit" at bounding box center [1093, 221] width 18 height 18
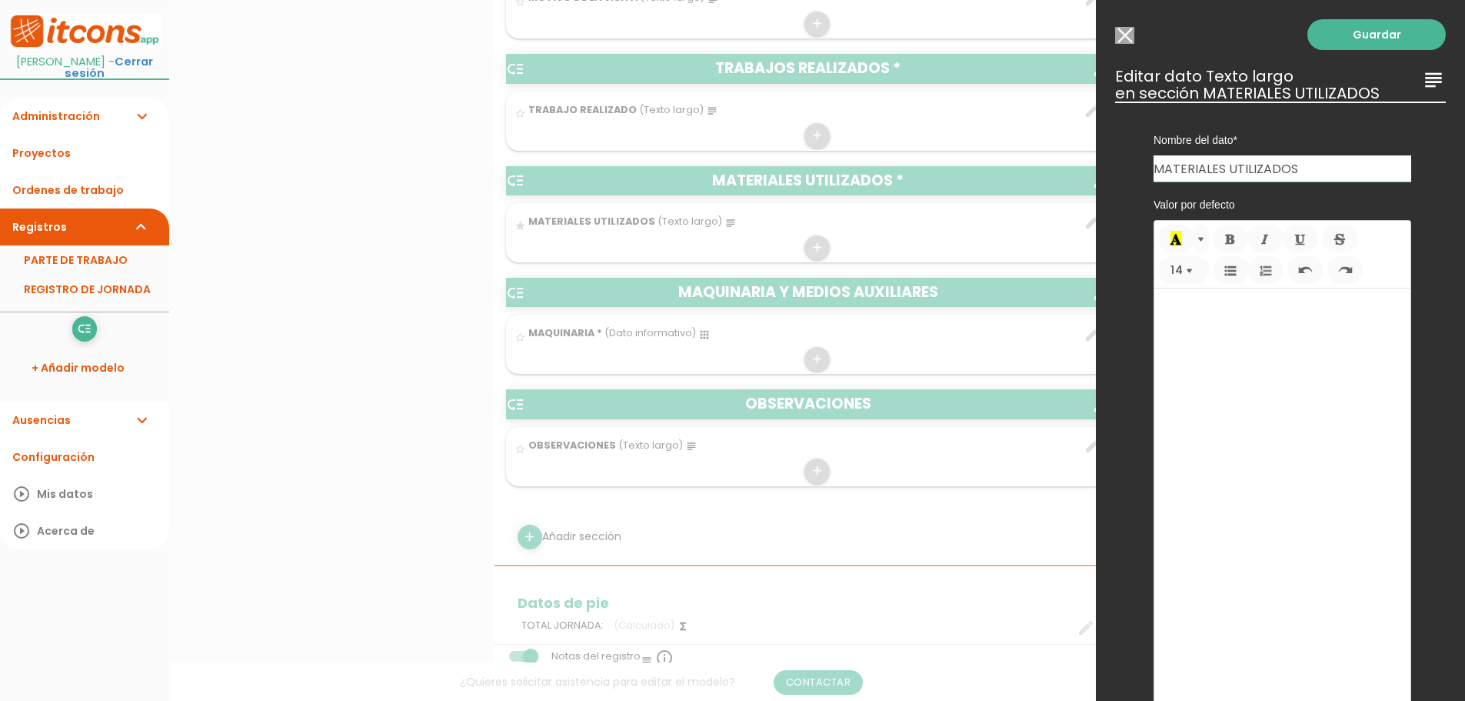
click at [1428, 78] on icon "subject" at bounding box center [1433, 80] width 25 height 25
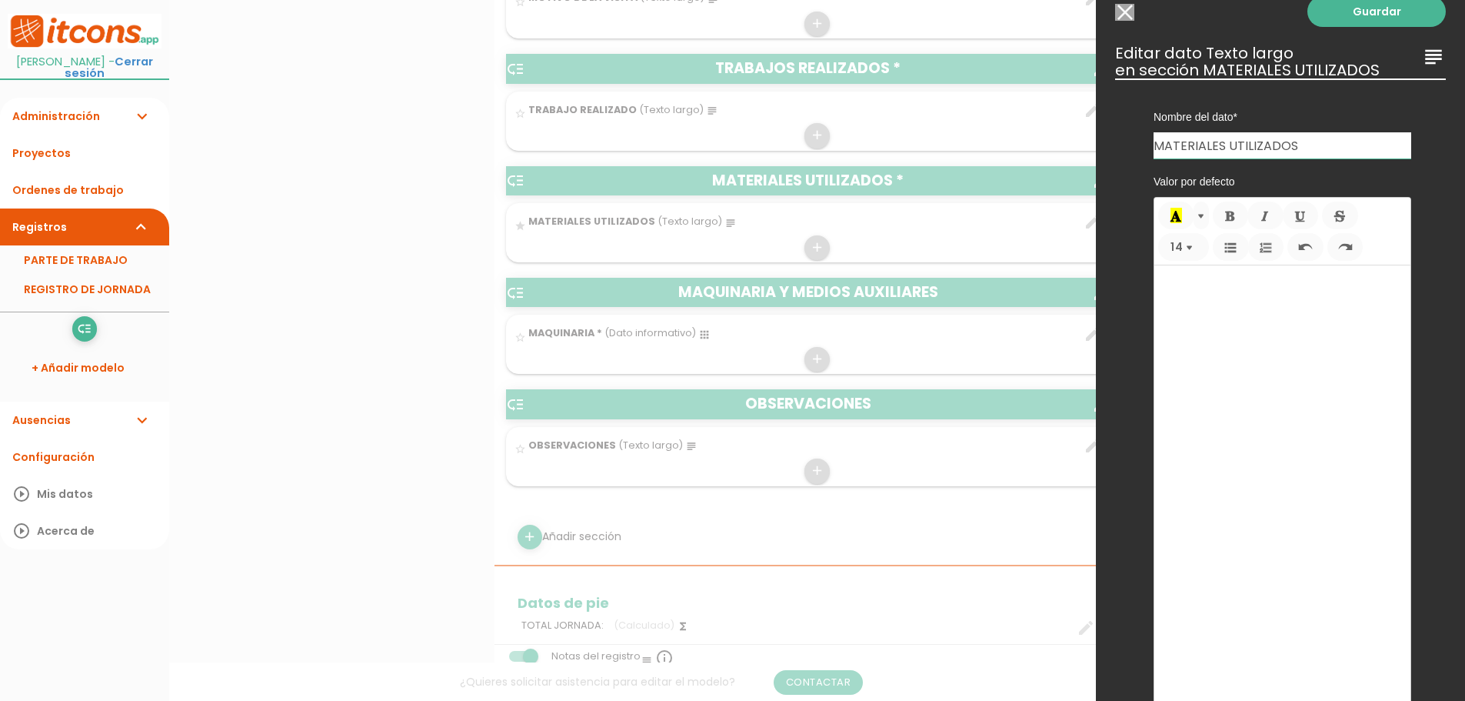
scroll to position [0, 0]
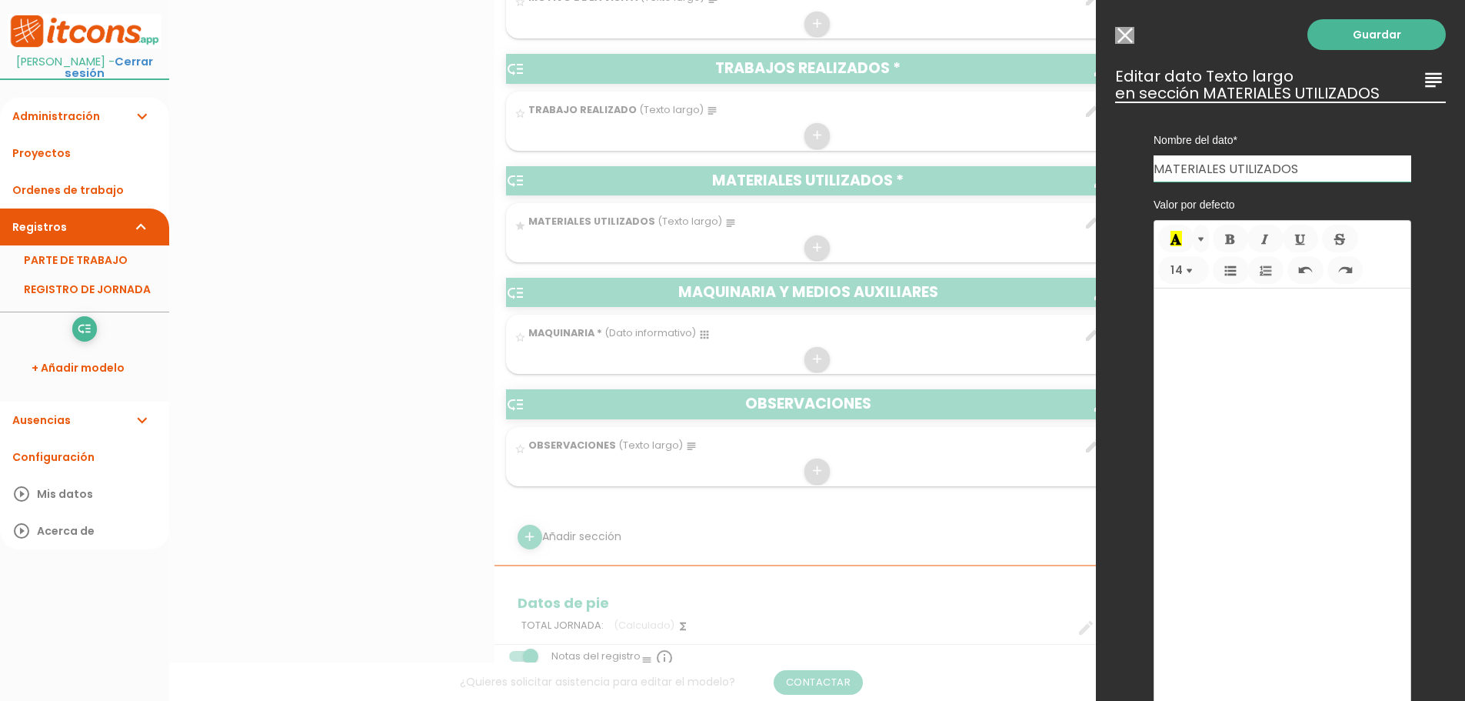
click at [1296, 157] on input "MATERIALES UTILIZADOS" at bounding box center [1283, 168] width 258 height 26
click at [1409, 247] on div "Valor por defecto Color de fondo RESTABLECER Seleccionar #ffff00 Color del text…" at bounding box center [1282, 514] width 281 height 664
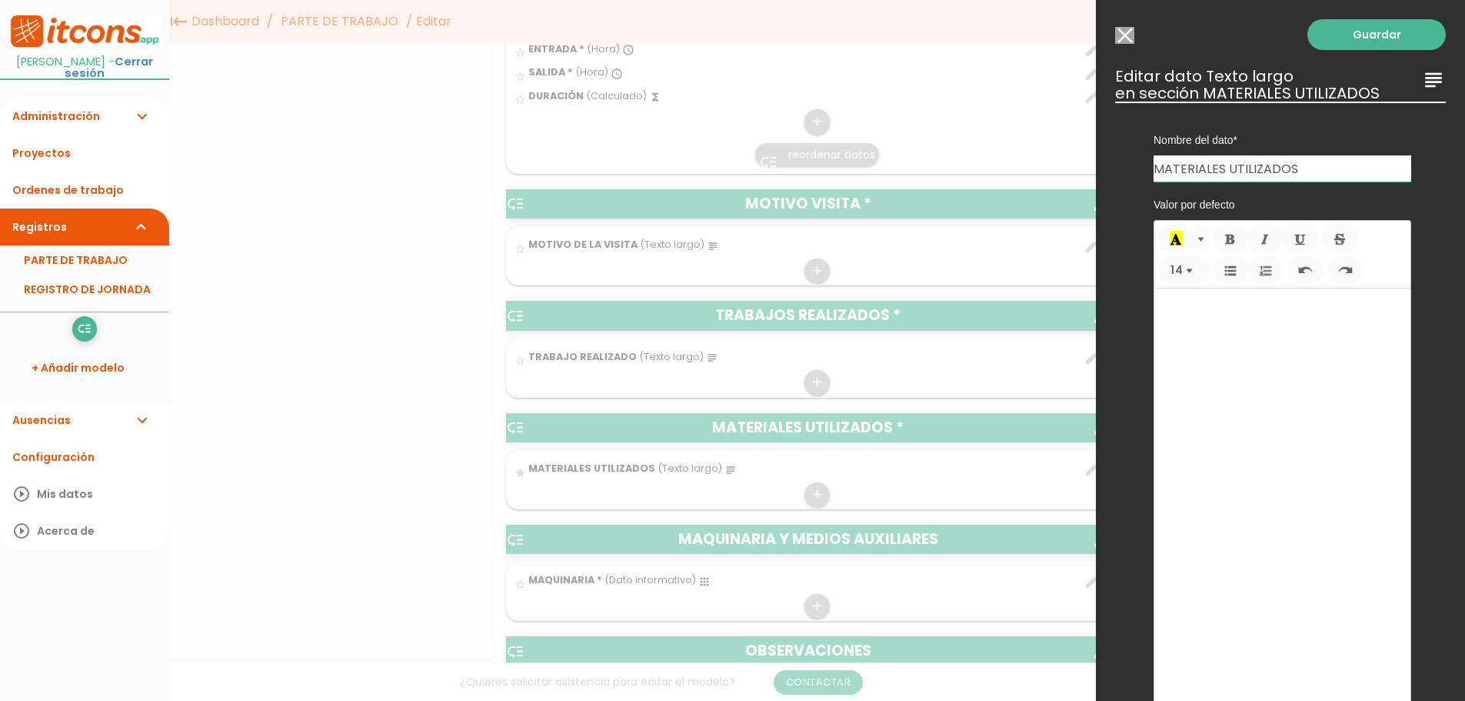
scroll to position [538, 0]
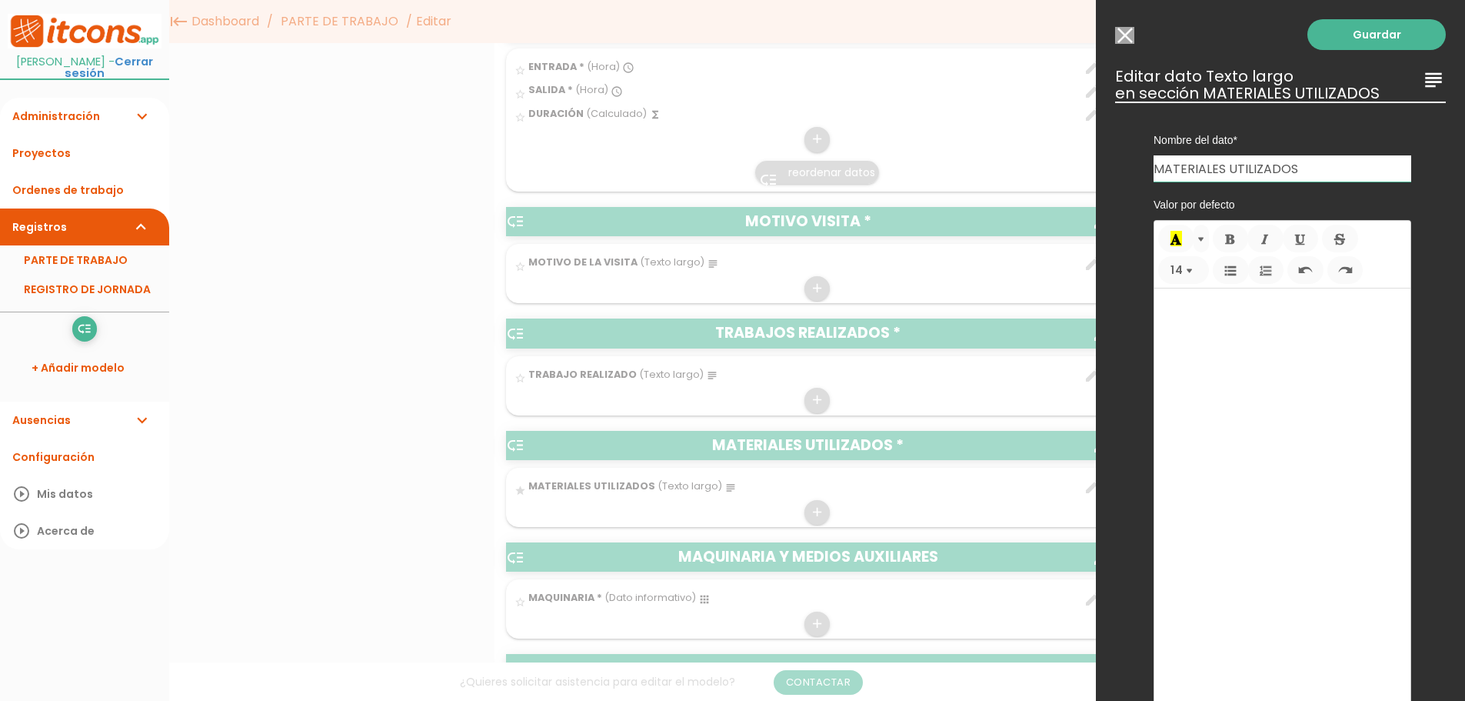
click at [1124, 33] on input "Modelo sin Ordenes de trabajo" at bounding box center [1124, 35] width 19 height 17
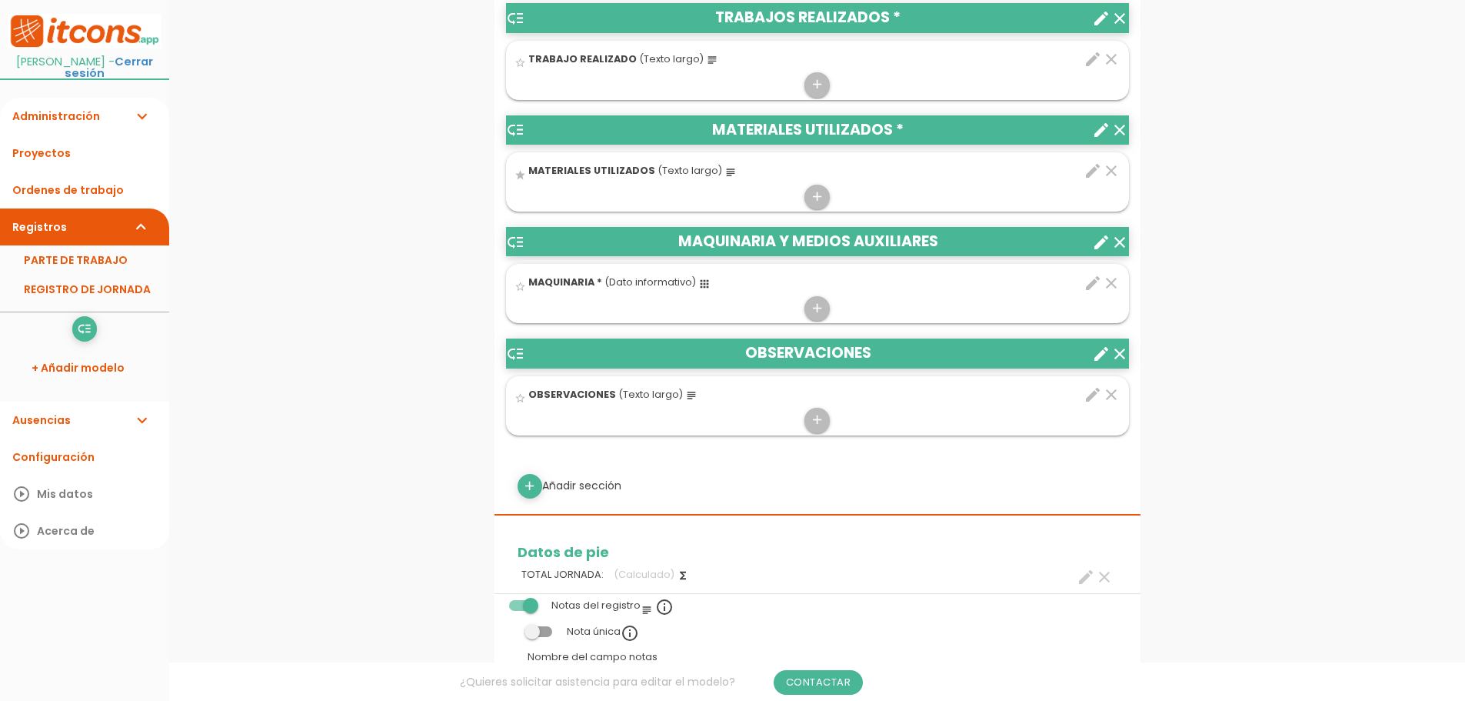
scroll to position [1000, 0]
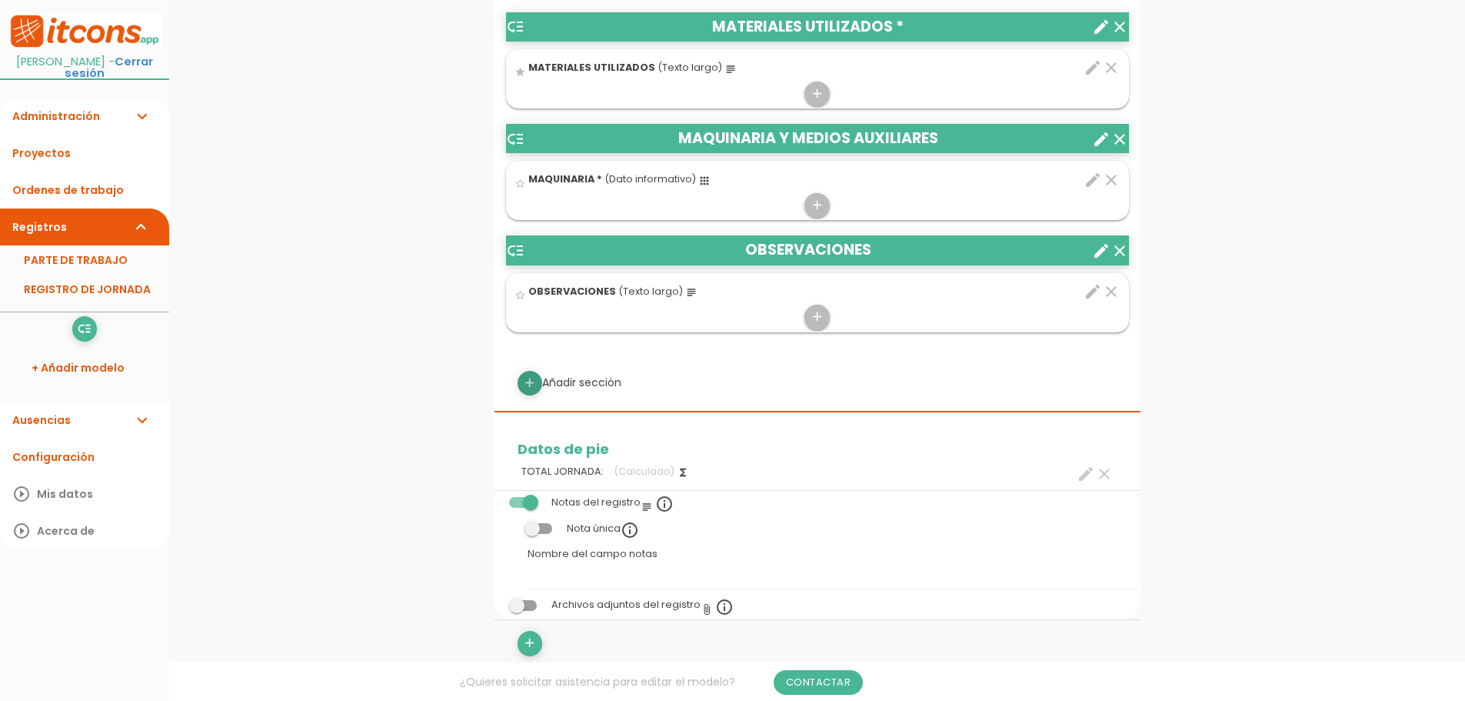
click at [534, 381] on icon "add" at bounding box center [529, 383] width 15 height 25
select select
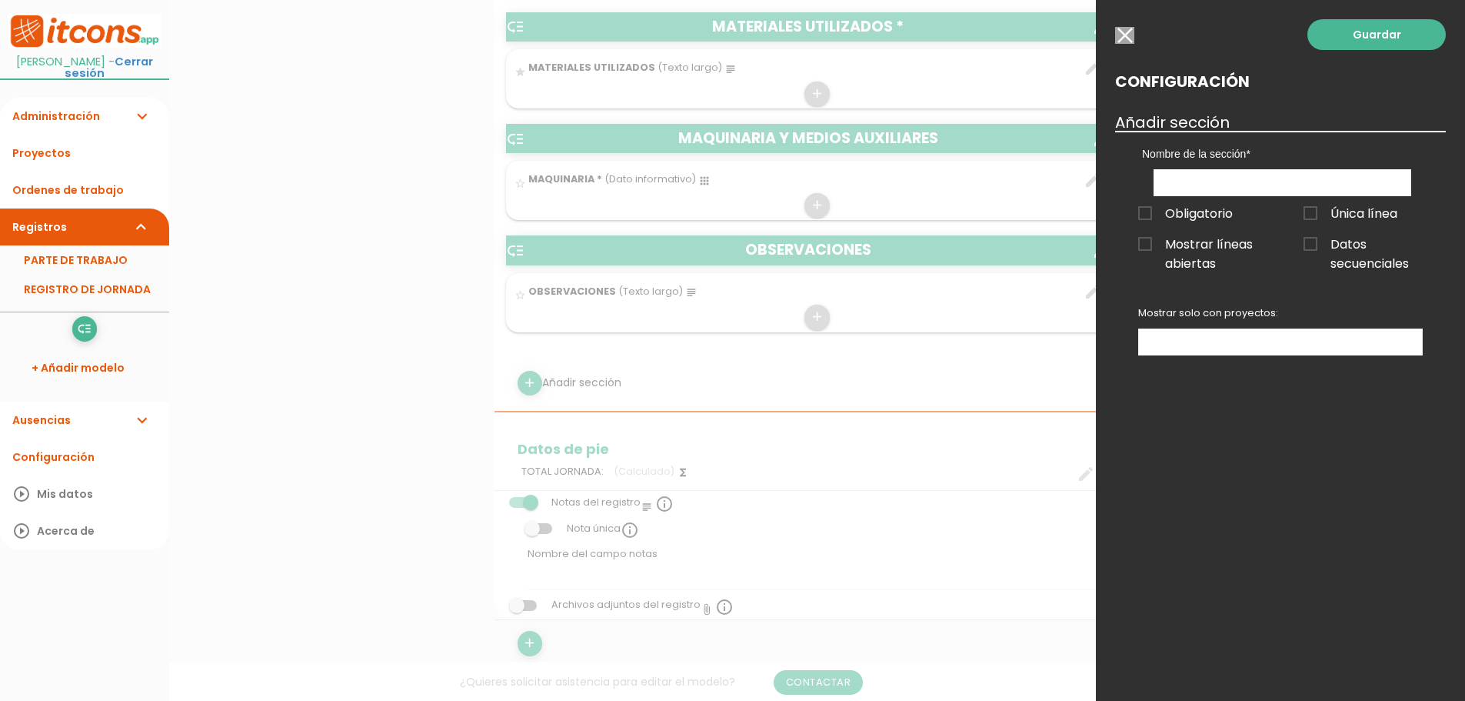
click at [1361, 341] on ul at bounding box center [1280, 341] width 283 height 25
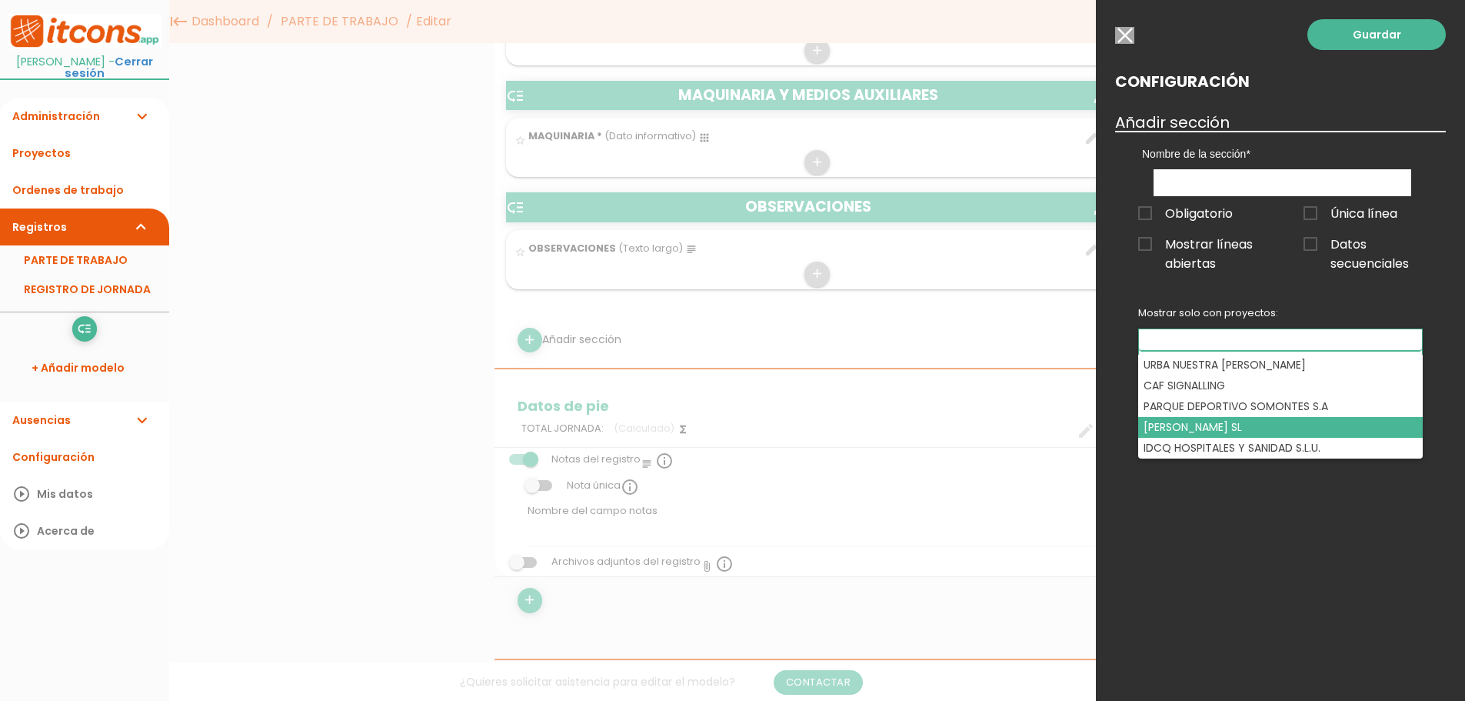
drag, startPoint x: 1318, startPoint y: 561, endPoint x: 1316, endPoint y: 552, distance: 9.4
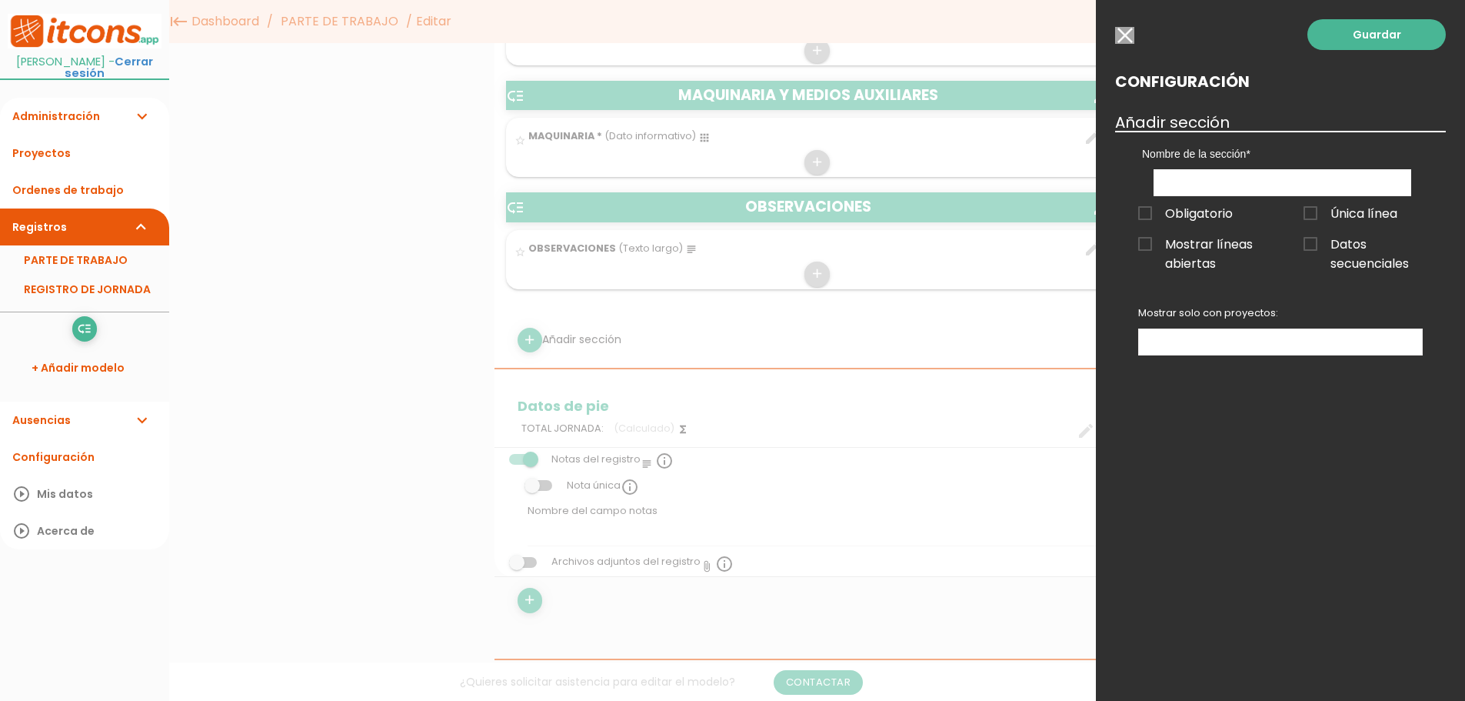
click at [1127, 35] on input "button" at bounding box center [1124, 35] width 19 height 17
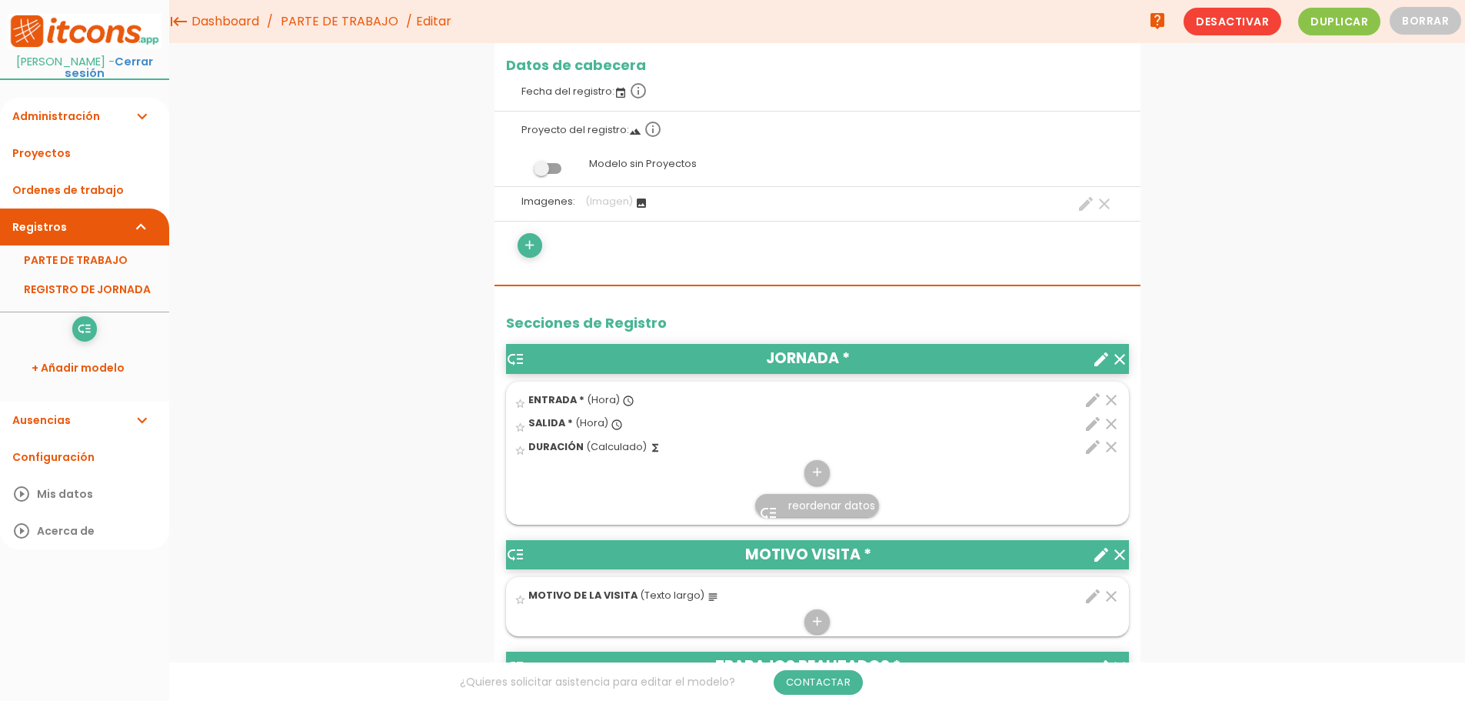
scroll to position [0, 0]
